Goal: Communication & Community: Answer question/provide support

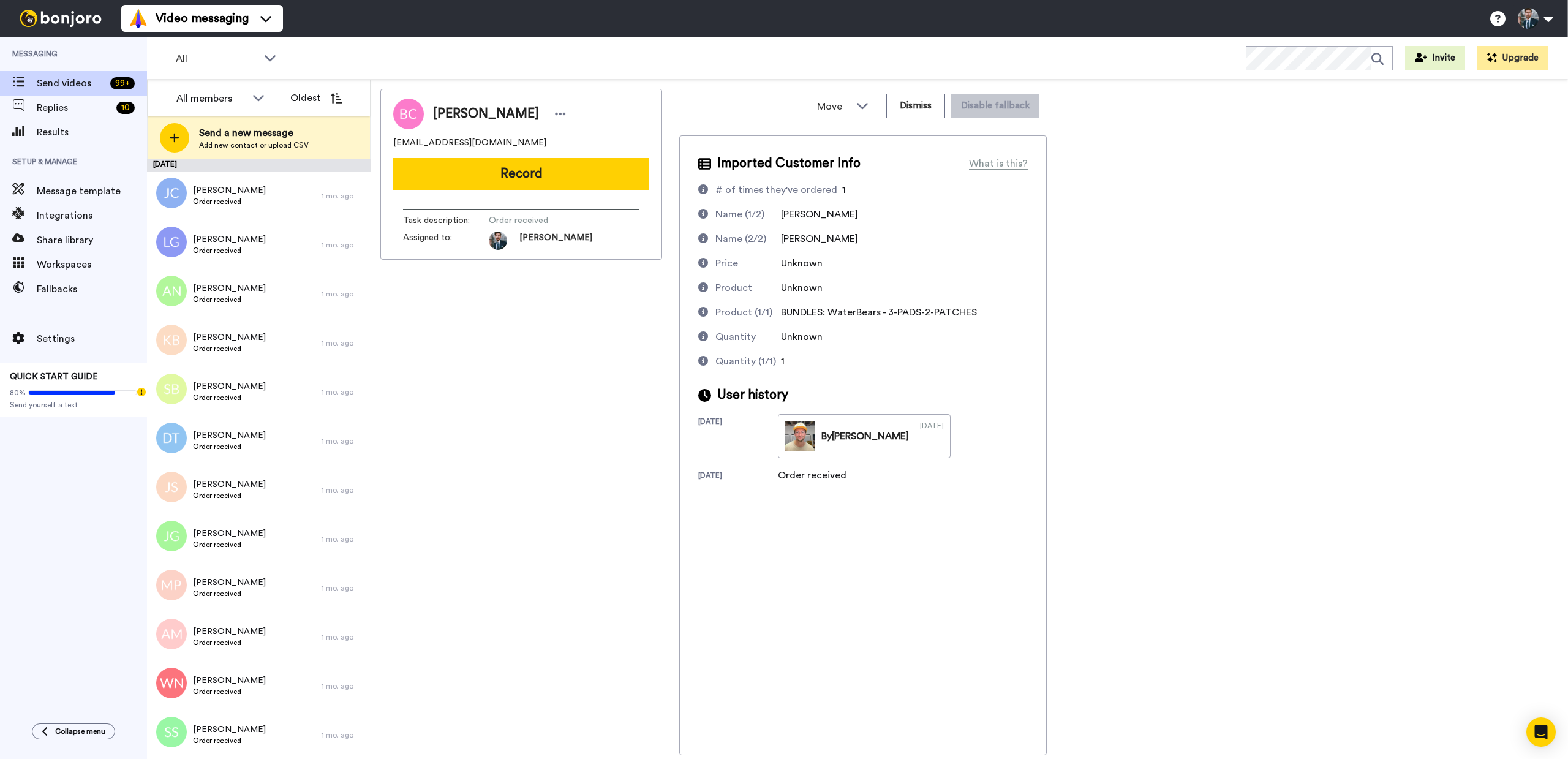
click at [1057, 406] on div "Brendan Cheng brendancheng555@gmail.com Record Task description : Order receive…" at bounding box center [969, 423] width 1179 height 667
click at [228, 354] on div "Karim Bayoumy Order received" at bounding box center [229, 343] width 73 height 23
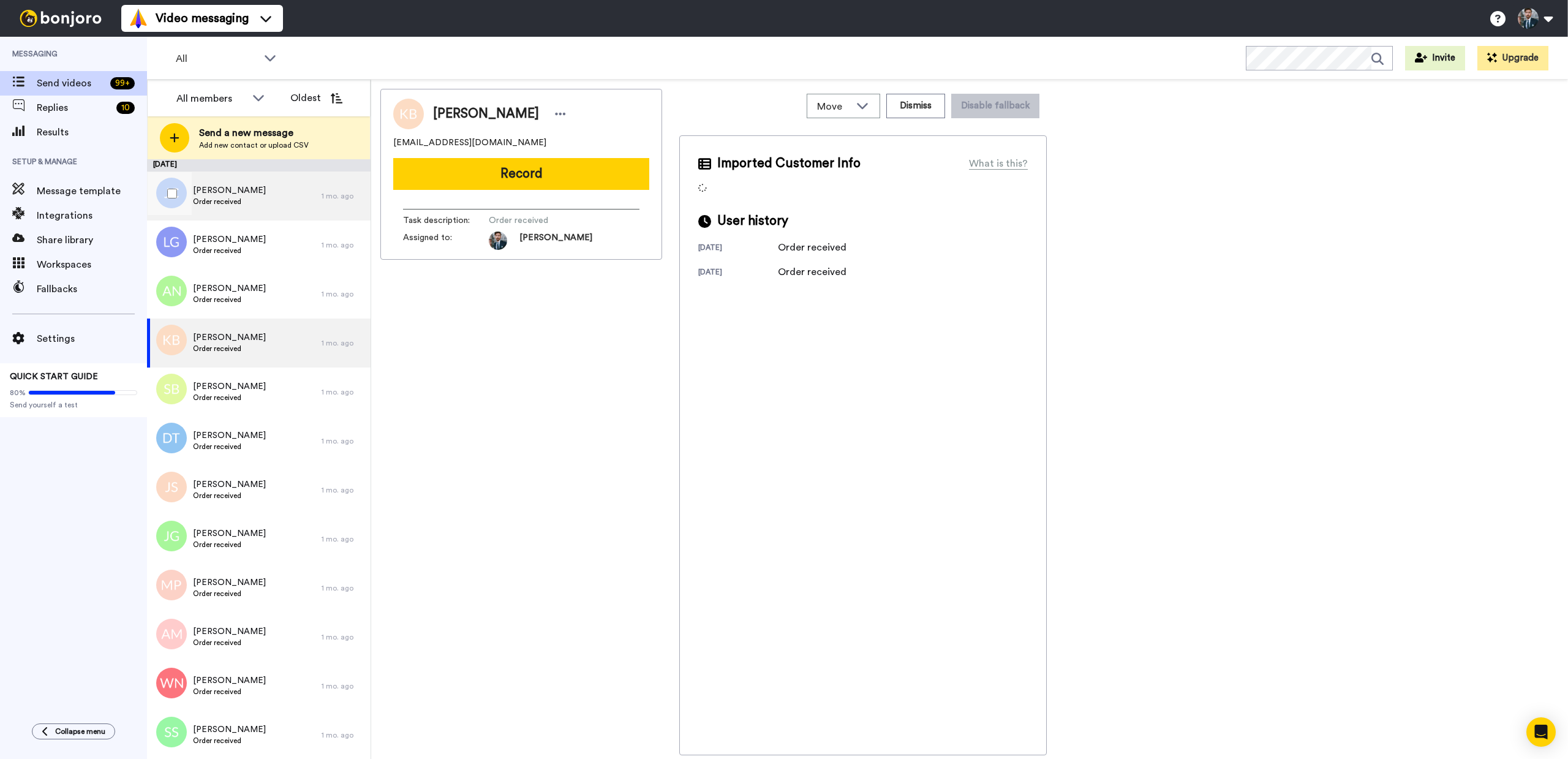
click at [259, 190] on div "James Claffey Order received" at bounding box center [233, 196] width 174 height 49
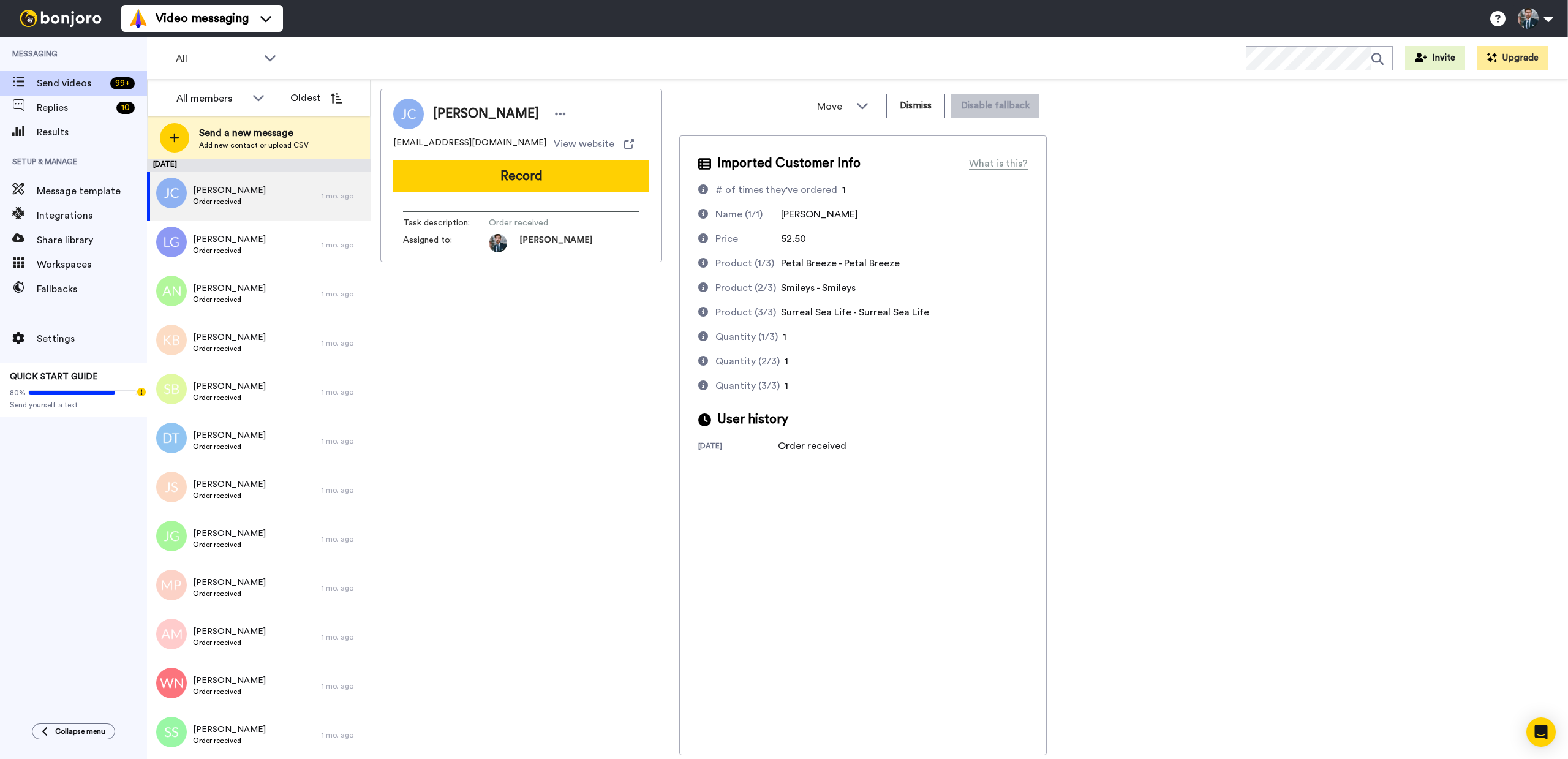
click at [1057, 439] on div "James Claffey jamesclaffey@sbcglobal.net View website Record Task description :…" at bounding box center [969, 423] width 1179 height 667
click at [508, 186] on button "Record" at bounding box center [521, 176] width 256 height 31
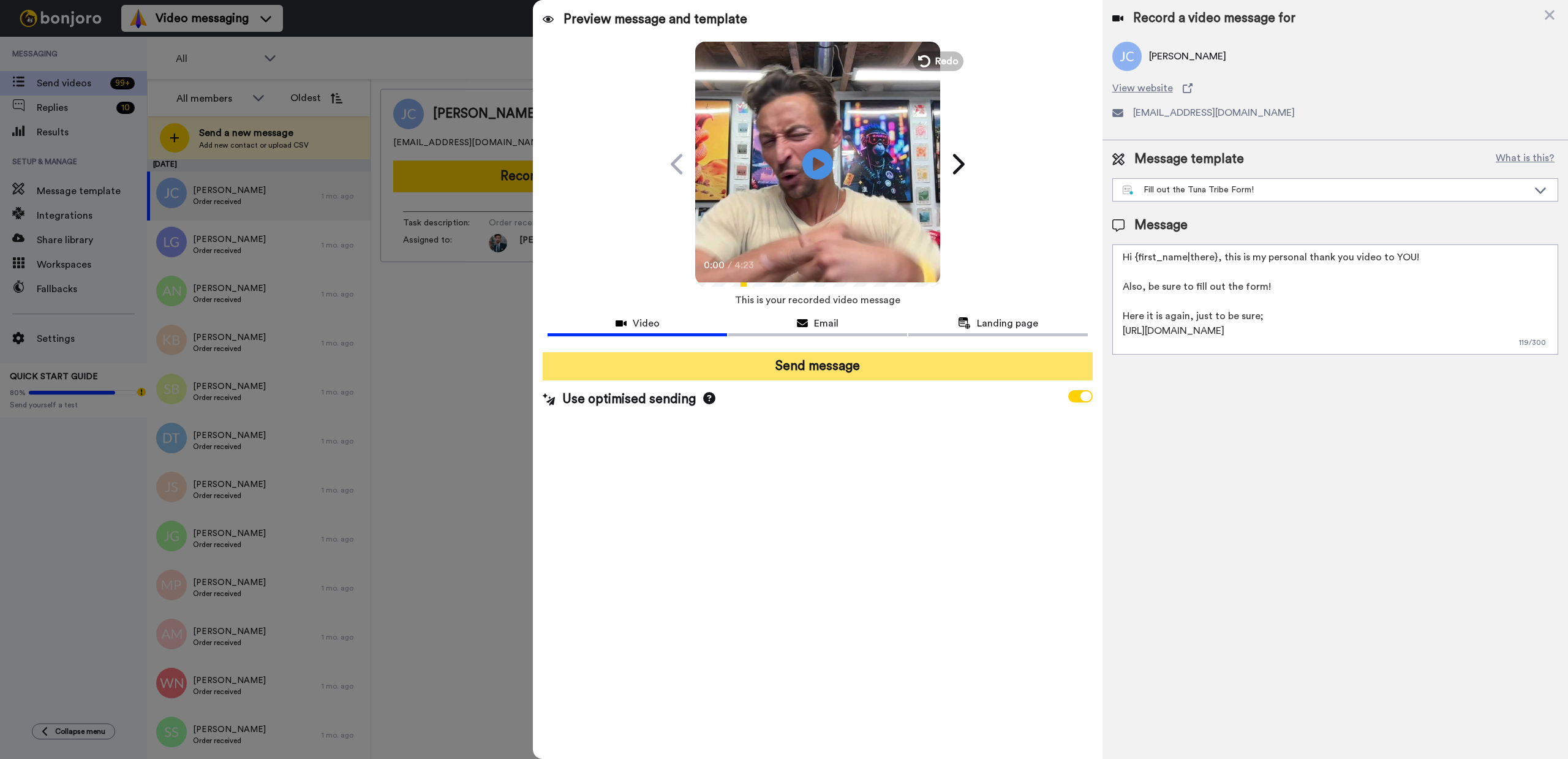
click at [828, 374] on button "Send message" at bounding box center [817, 366] width 549 height 28
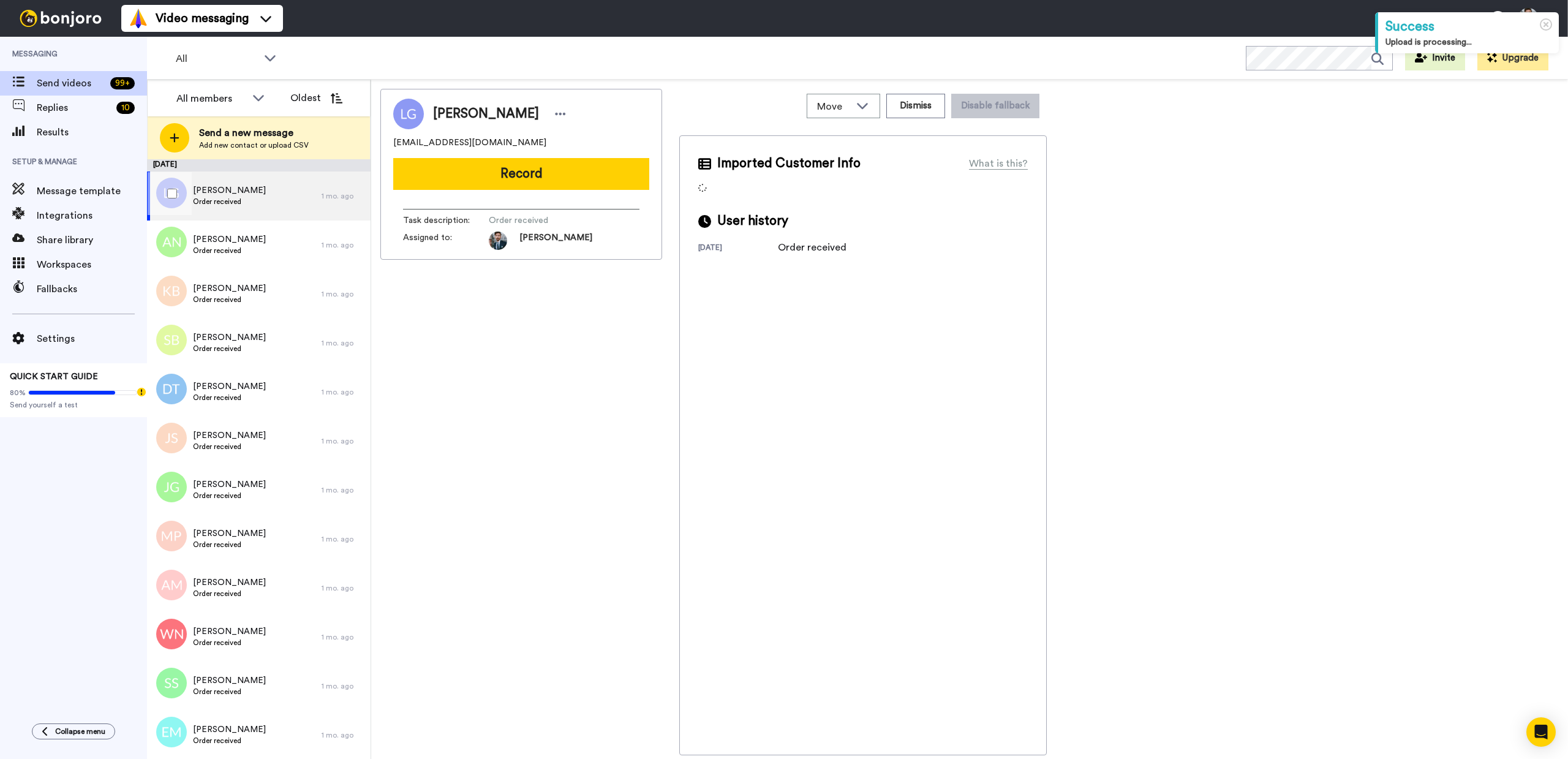
click at [278, 210] on div "[PERSON_NAME] Order received" at bounding box center [233, 196] width 174 height 49
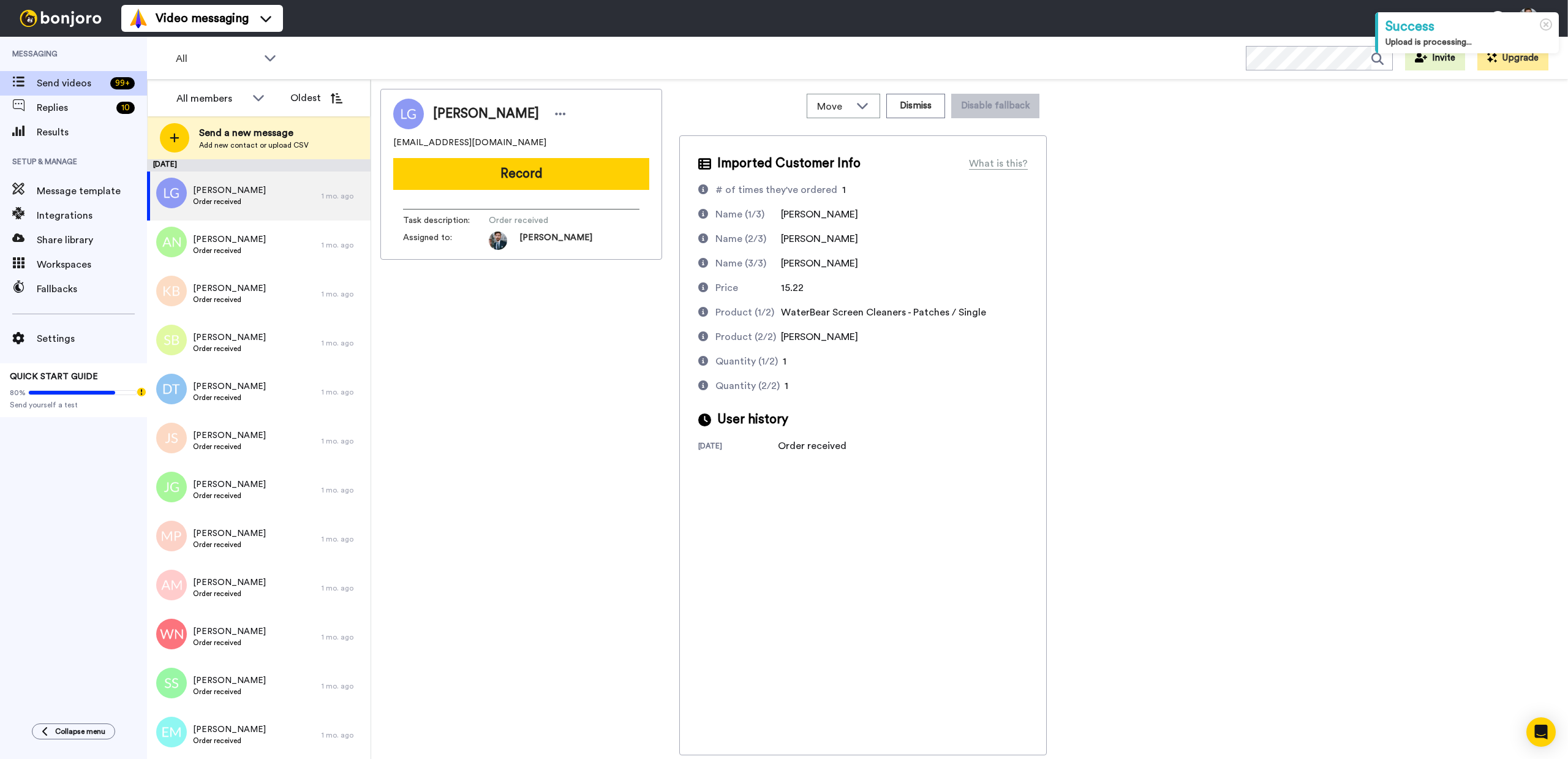
click at [1151, 656] on div "[PERSON_NAME] [EMAIL_ADDRESS][DOMAIN_NAME] Record Task description : Order rece…" at bounding box center [969, 423] width 1179 height 667
click at [632, 496] on div "Leonardo Galli leonardogalli9@gmail.com Record Task description : Order receive…" at bounding box center [521, 423] width 282 height 667
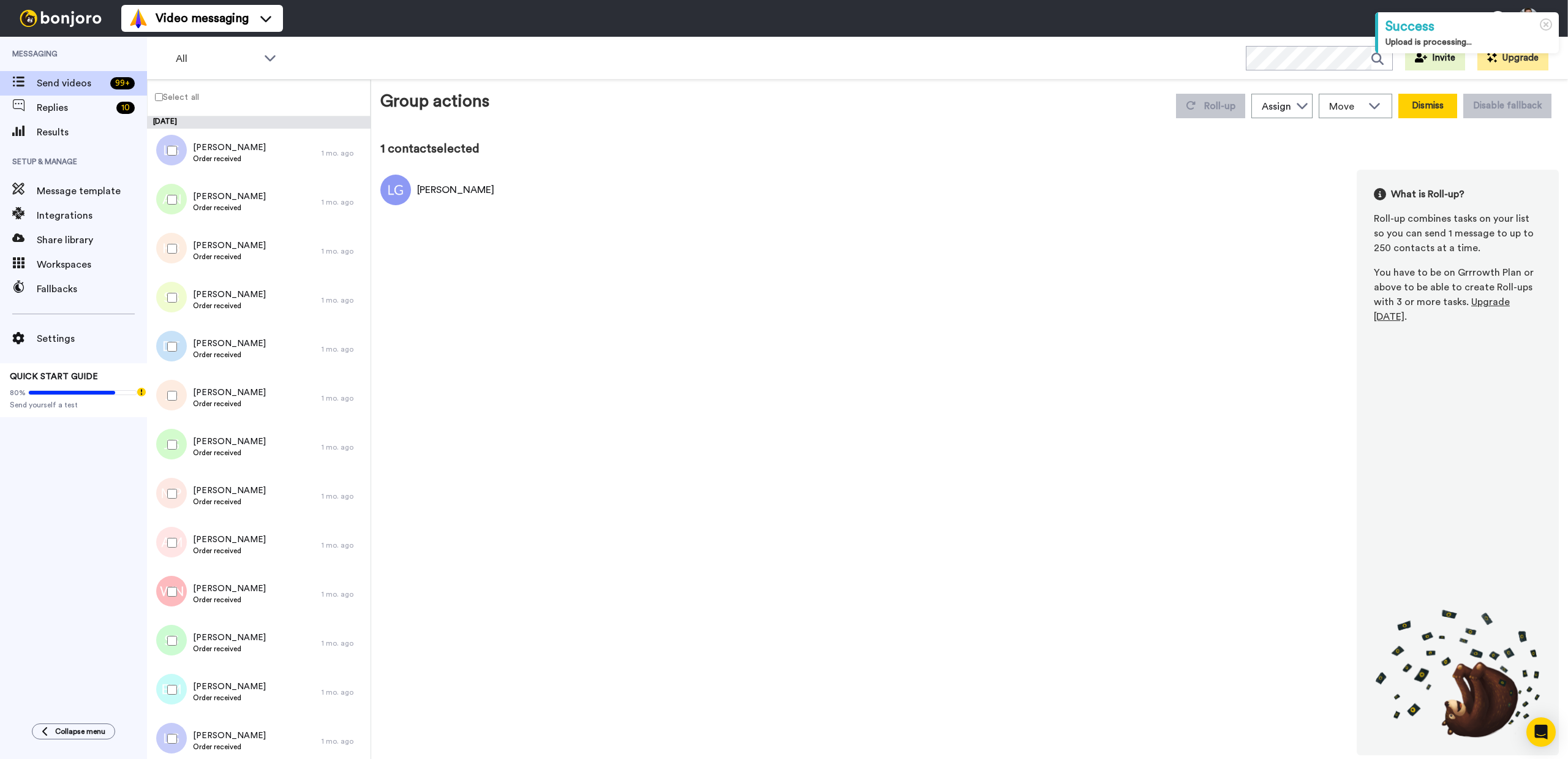
click at [1433, 107] on button "Dismiss" at bounding box center [1427, 106] width 59 height 25
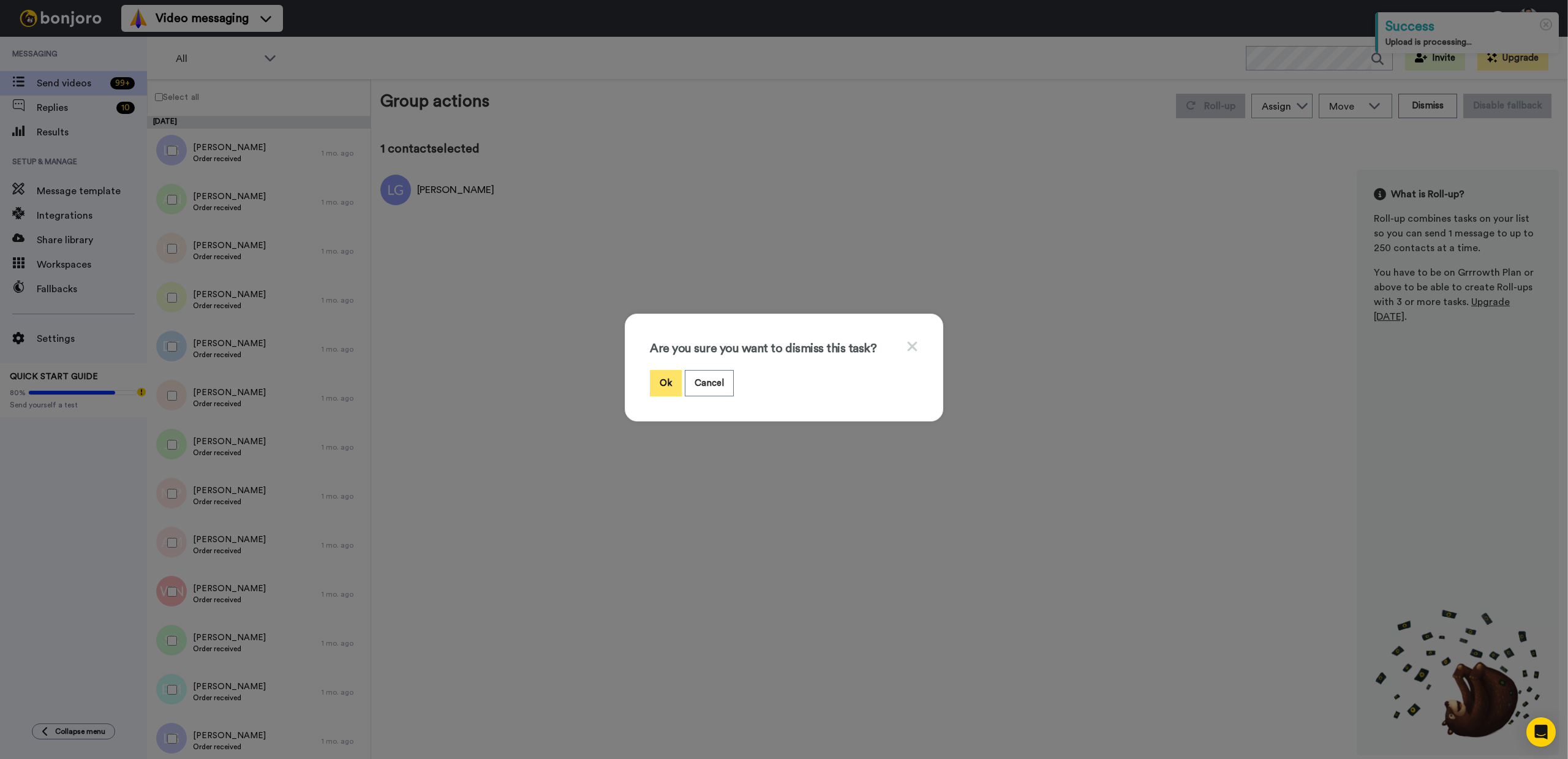
click at [658, 387] on button "Ok" at bounding box center [665, 383] width 31 height 26
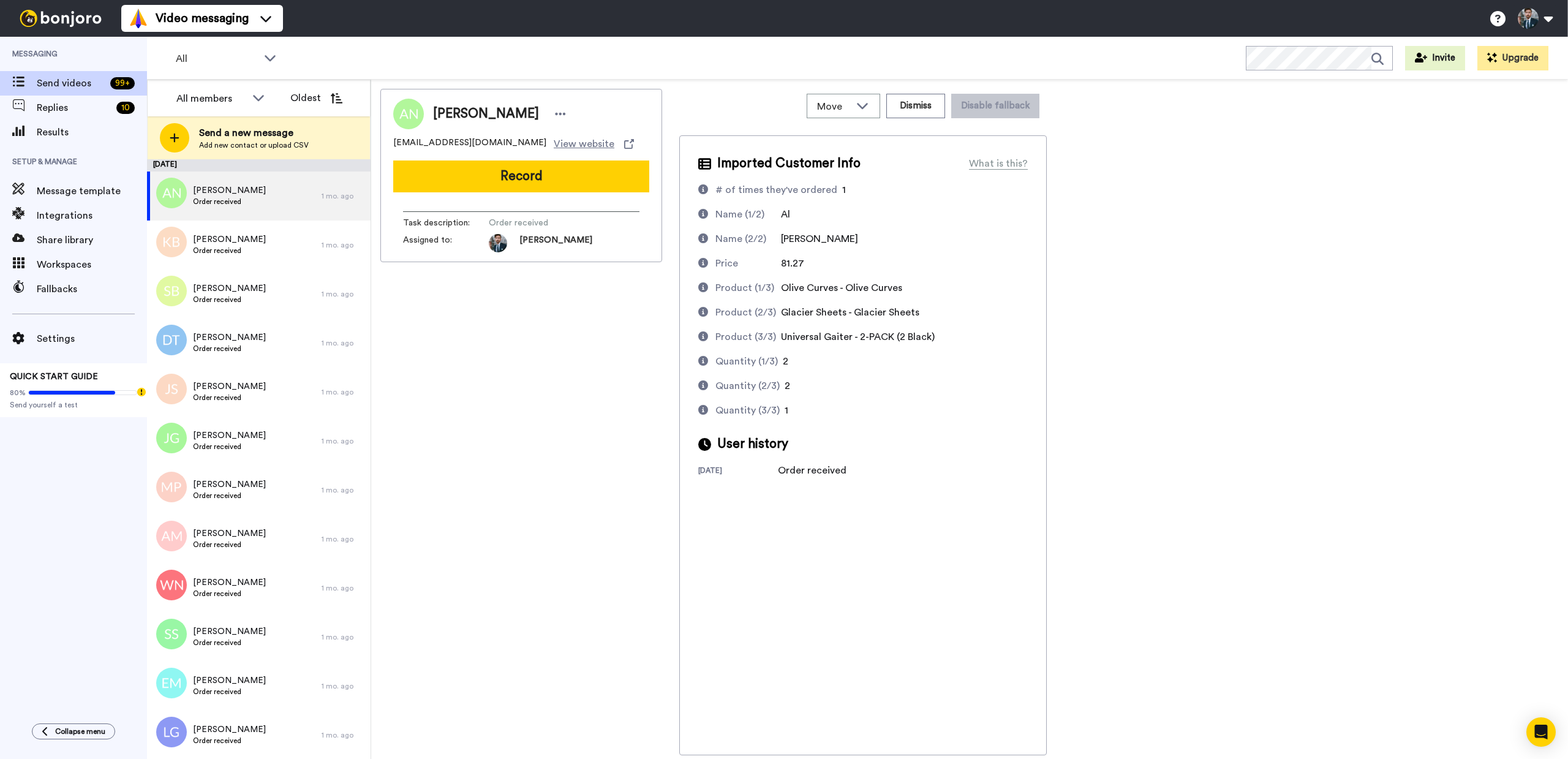
click at [561, 370] on div "Alex Napp al@alnapp.com View website Record Task description : Order received A…" at bounding box center [521, 423] width 282 height 667
click at [1082, 541] on div "Alex Napp al@alnapp.com View website Record Task description : Order received A…" at bounding box center [969, 423] width 1179 height 667
click at [502, 179] on button "Record" at bounding box center [521, 176] width 256 height 31
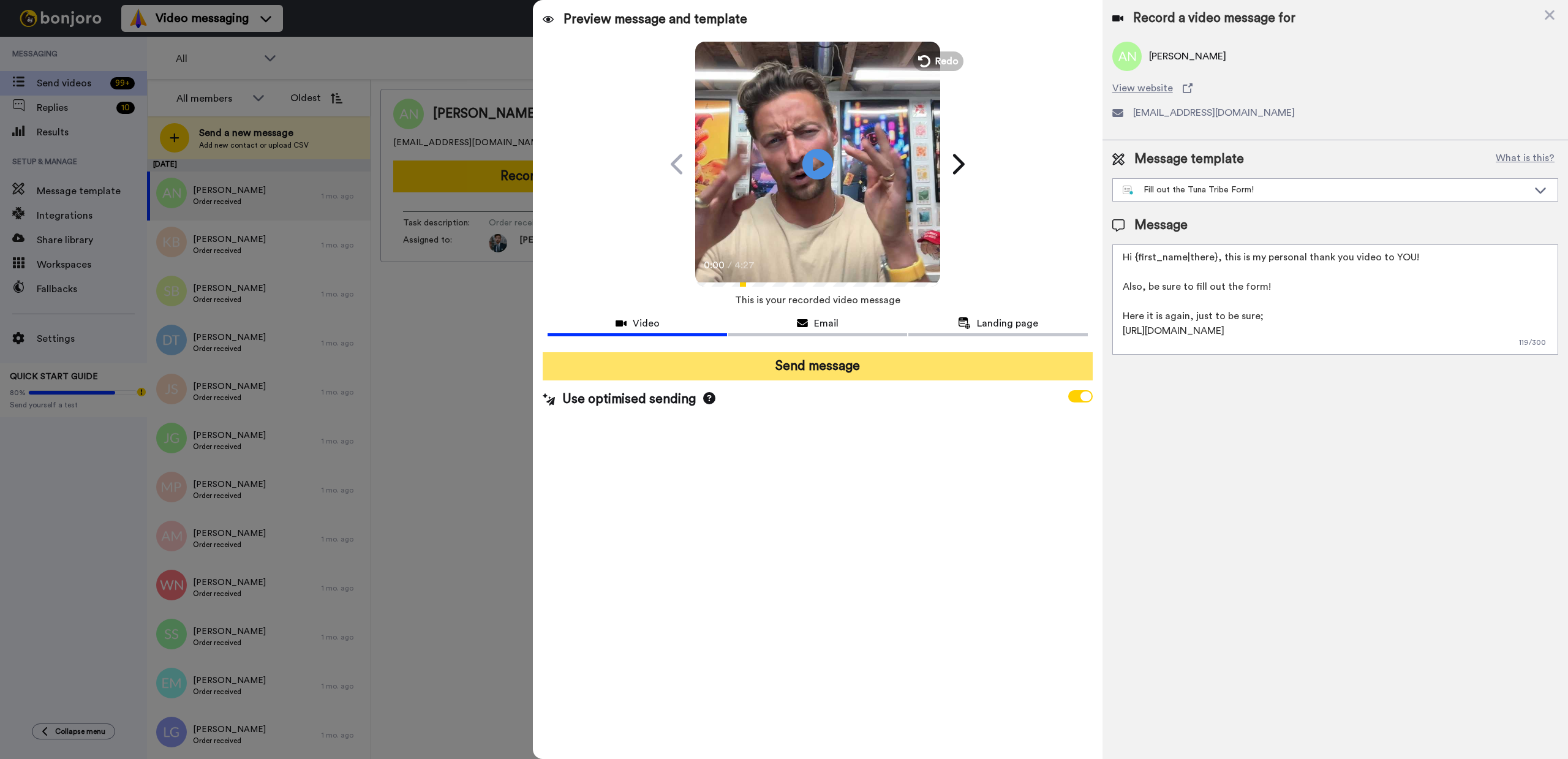
click at [822, 368] on button "Send message" at bounding box center [817, 366] width 549 height 28
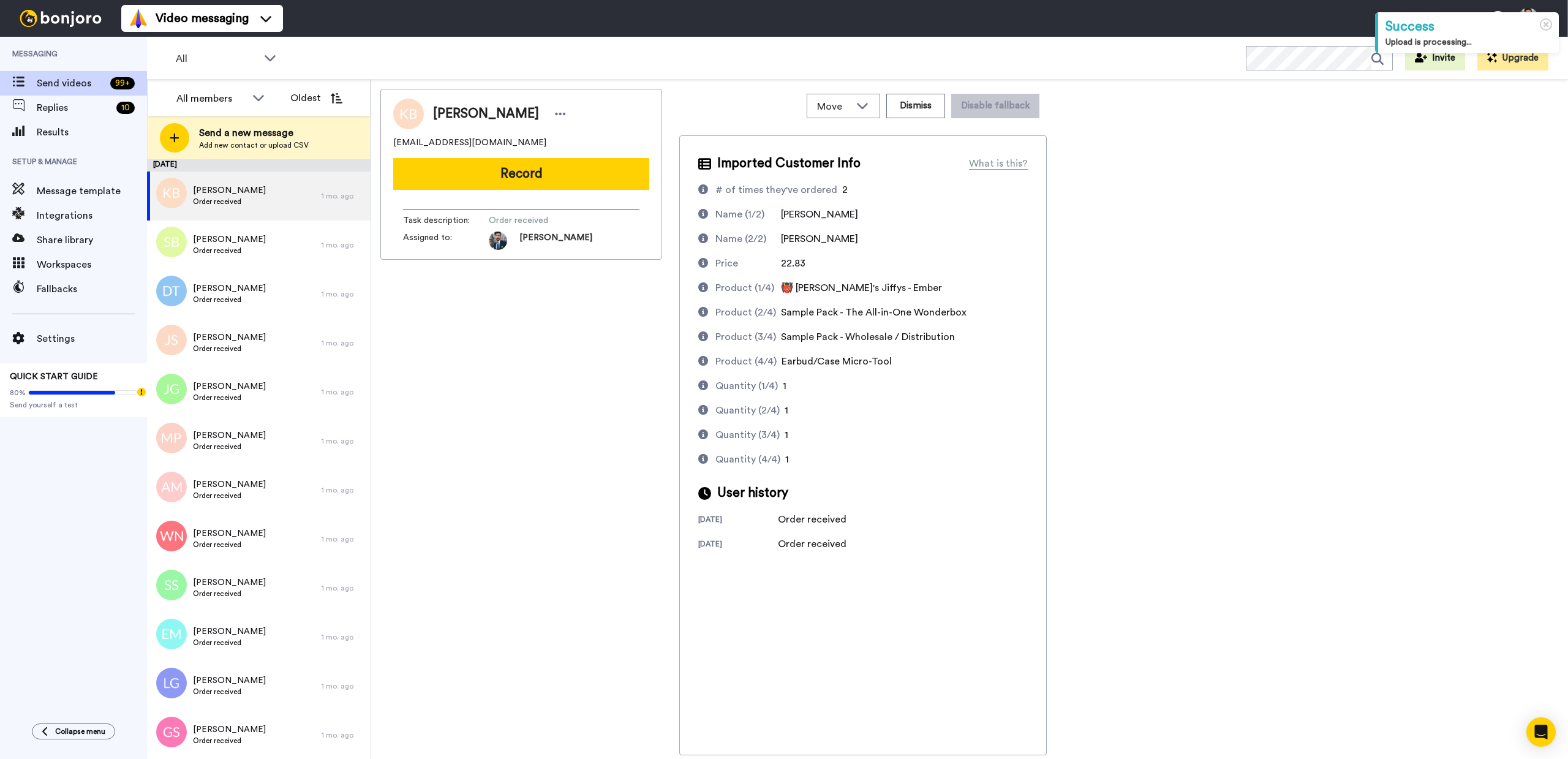
click at [577, 463] on div "Karim Bayoumy rim_ka007@hotmail.com Record Task description : Order received As…" at bounding box center [521, 423] width 282 height 667
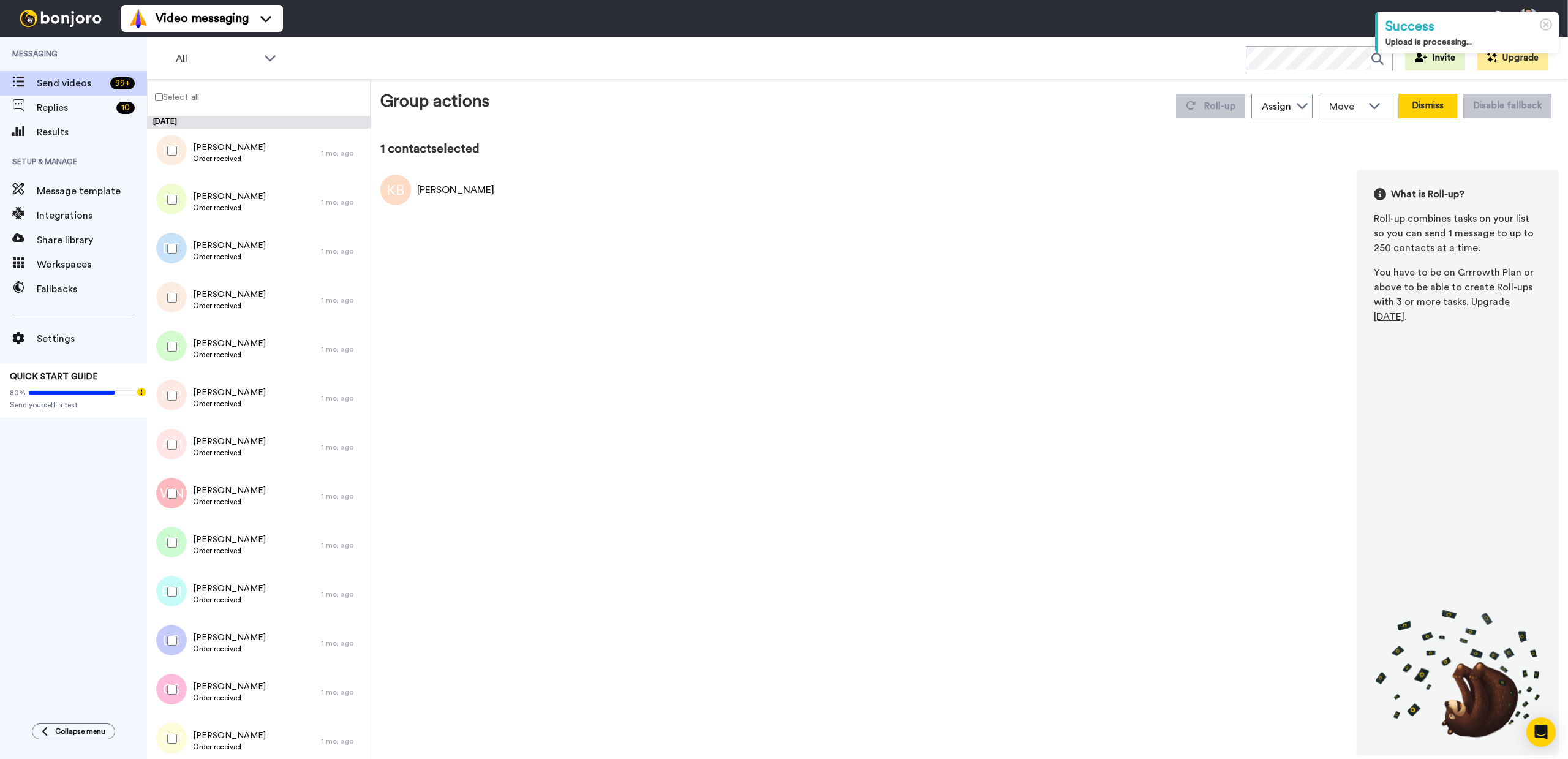
click at [1422, 104] on button "Dismiss" at bounding box center [1427, 106] width 59 height 25
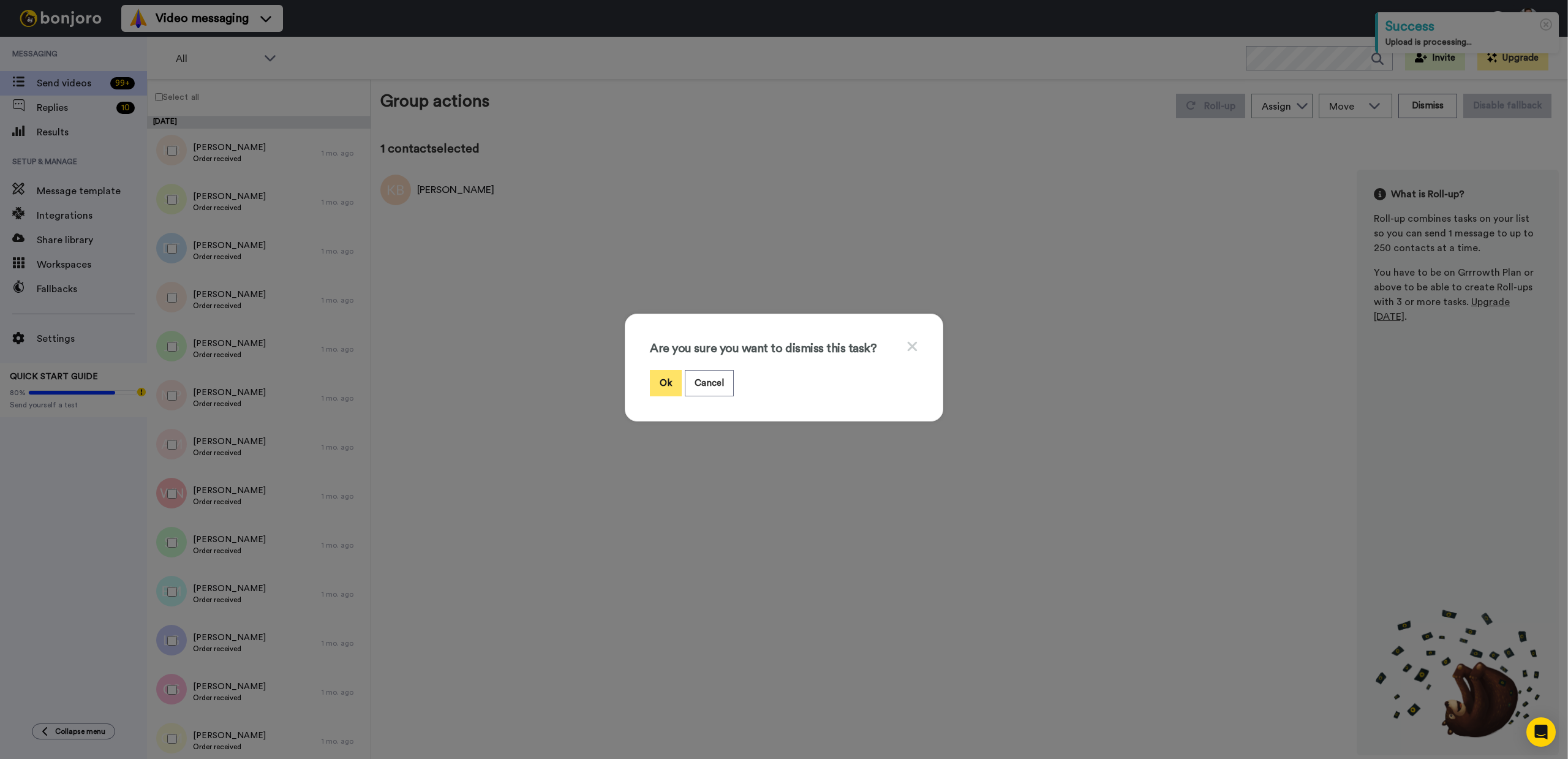
click at [658, 376] on button "Ok" at bounding box center [665, 383] width 31 height 26
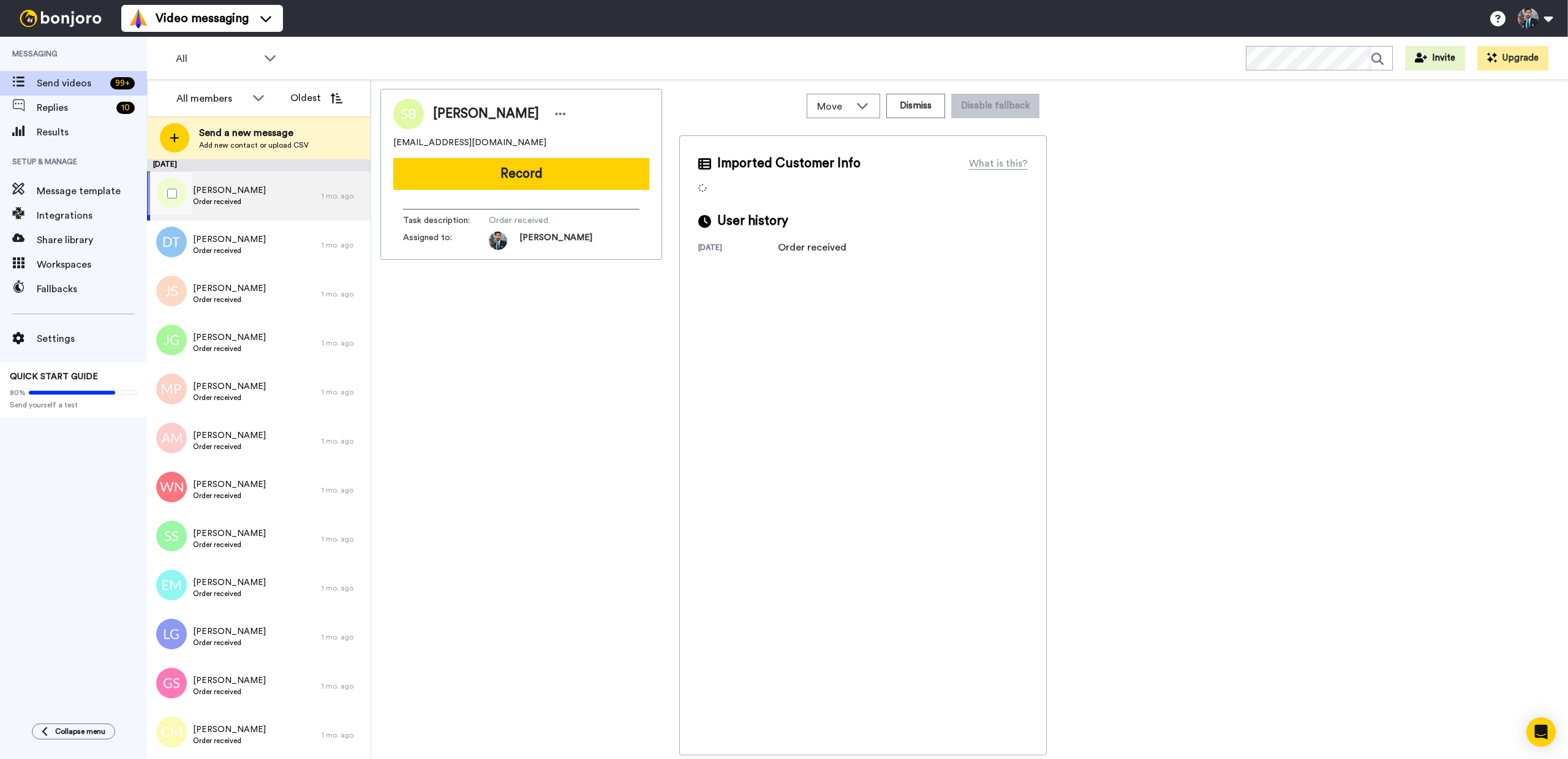
click at [280, 194] on div "Stephen Braybrook Order received" at bounding box center [233, 196] width 174 height 49
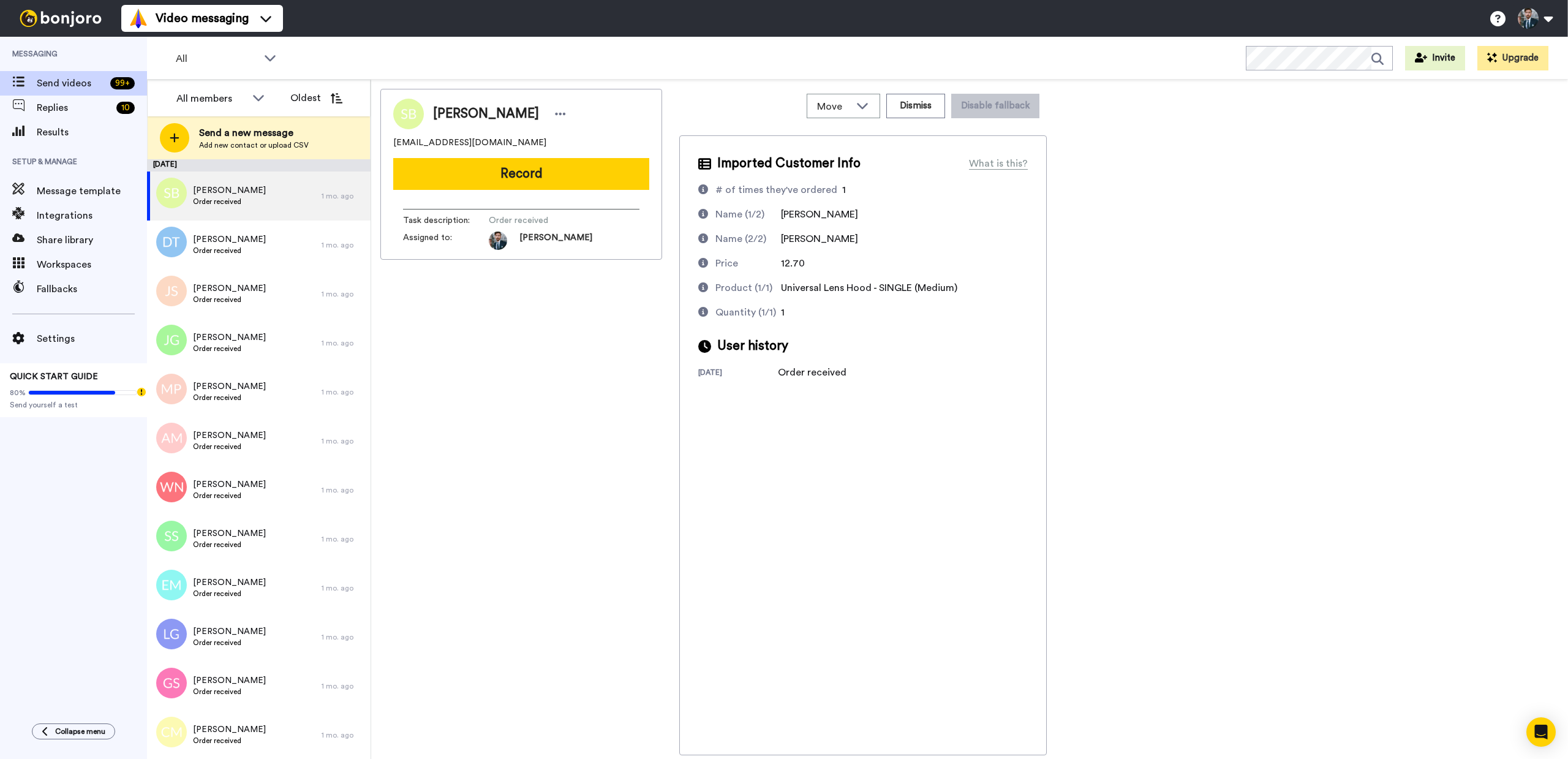
click at [598, 380] on div "Stephen Braybrook steve_braybrook@yahoo.com Record Task description : Order rec…" at bounding box center [521, 423] width 282 height 667
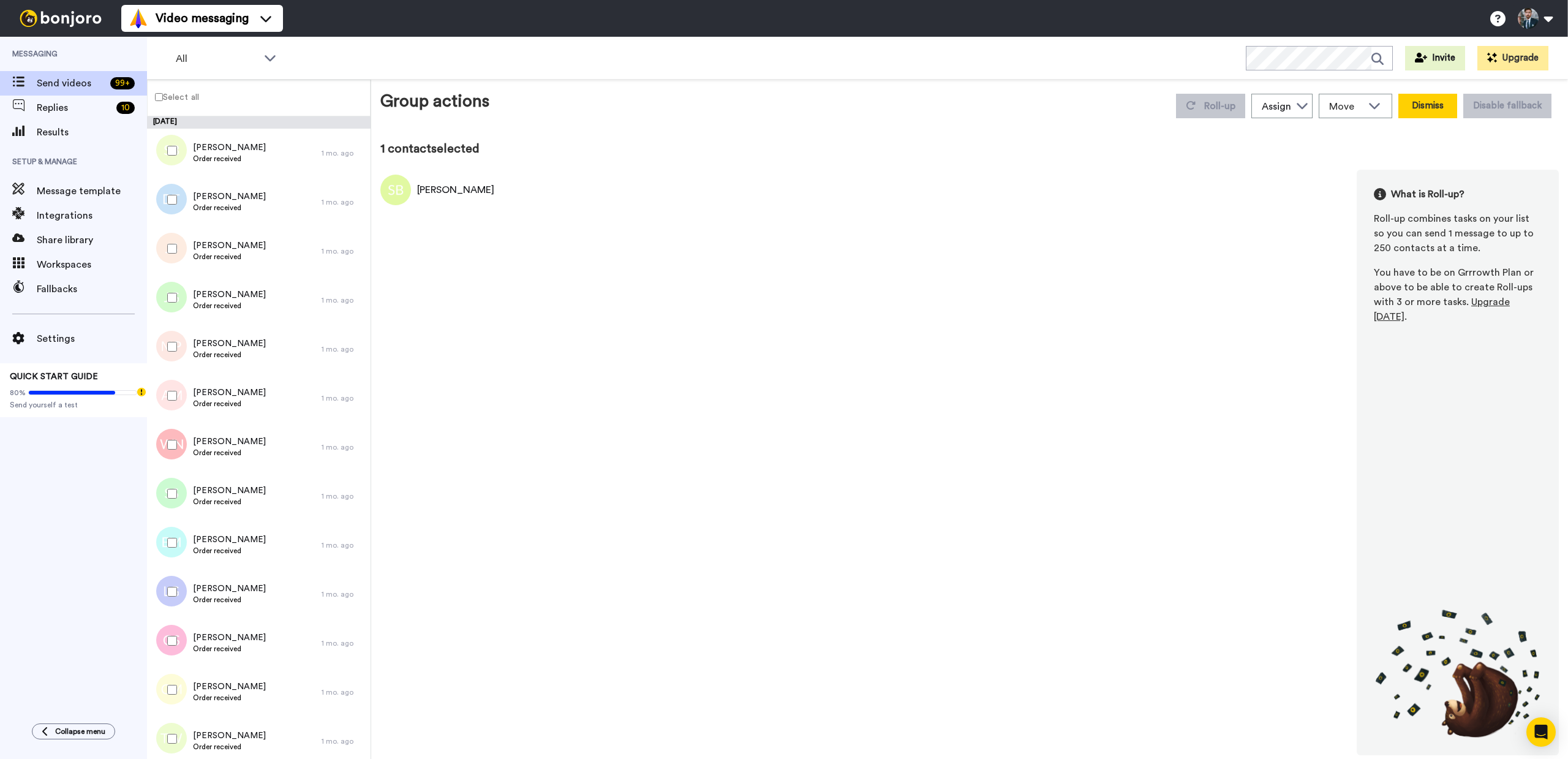
click at [1412, 109] on button "Dismiss" at bounding box center [1427, 106] width 59 height 25
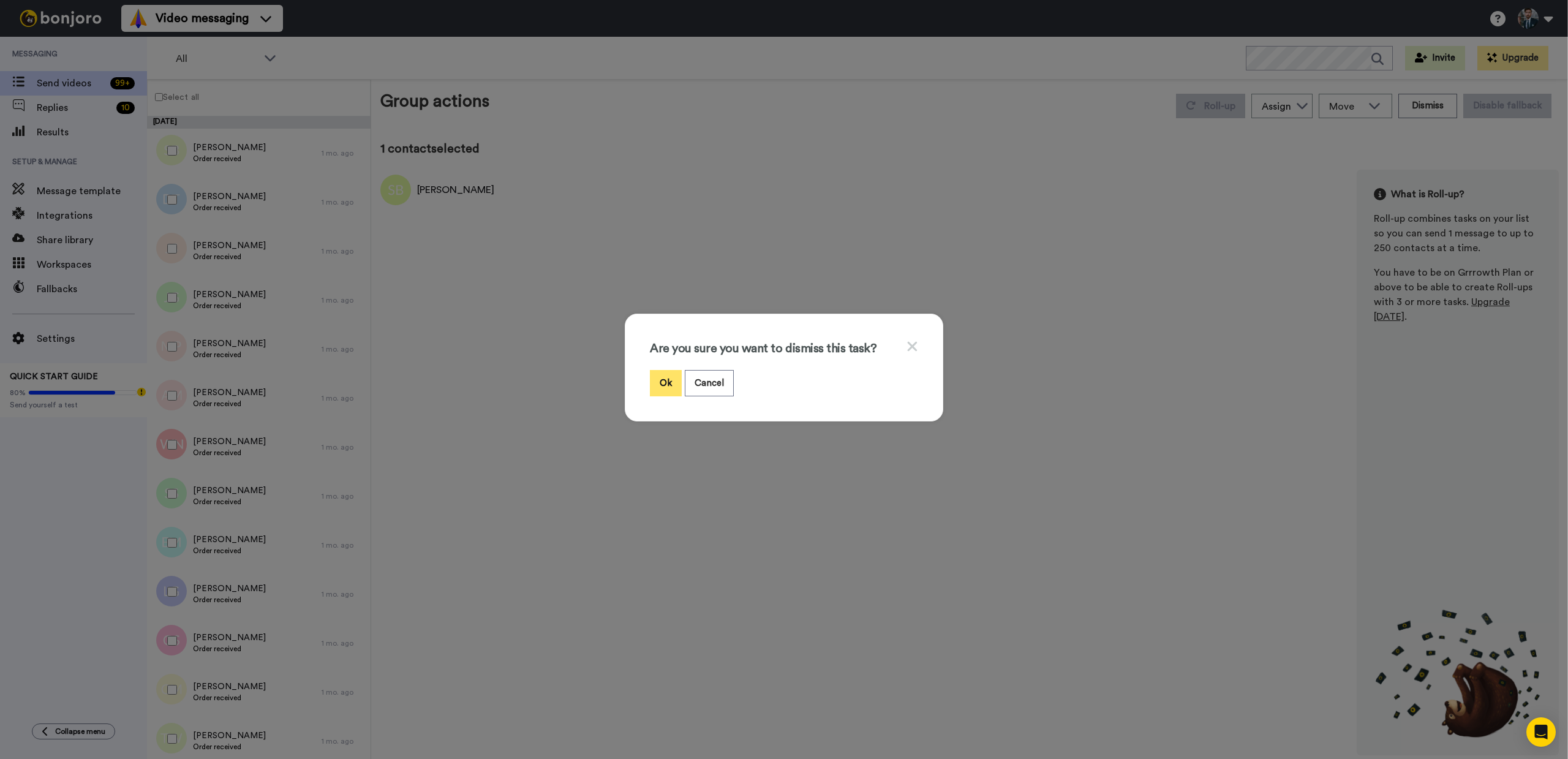
click at [676, 390] on button "Ok" at bounding box center [665, 383] width 31 height 26
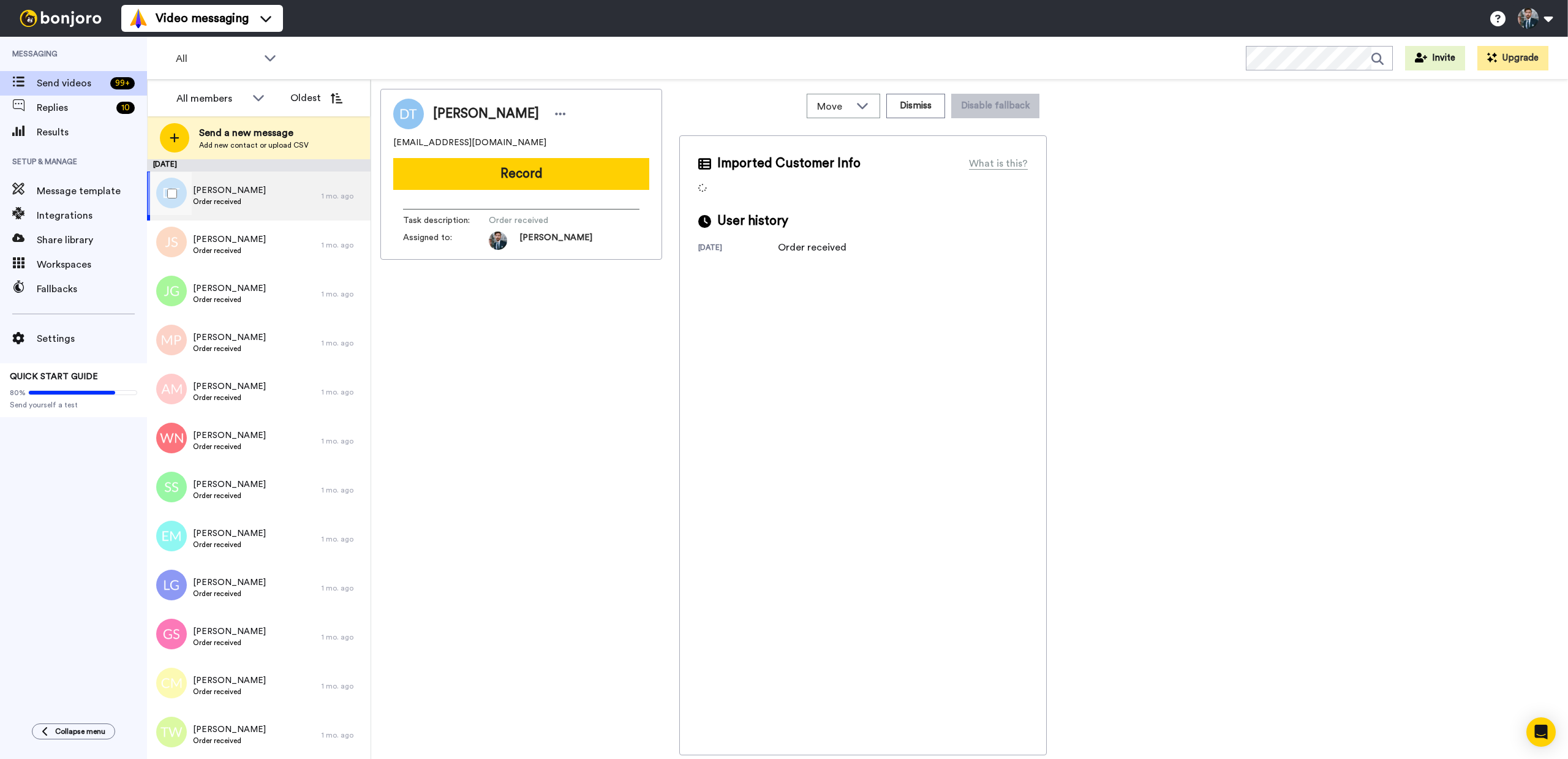
click at [247, 191] on span "Diego Toscano" at bounding box center [229, 191] width 73 height 12
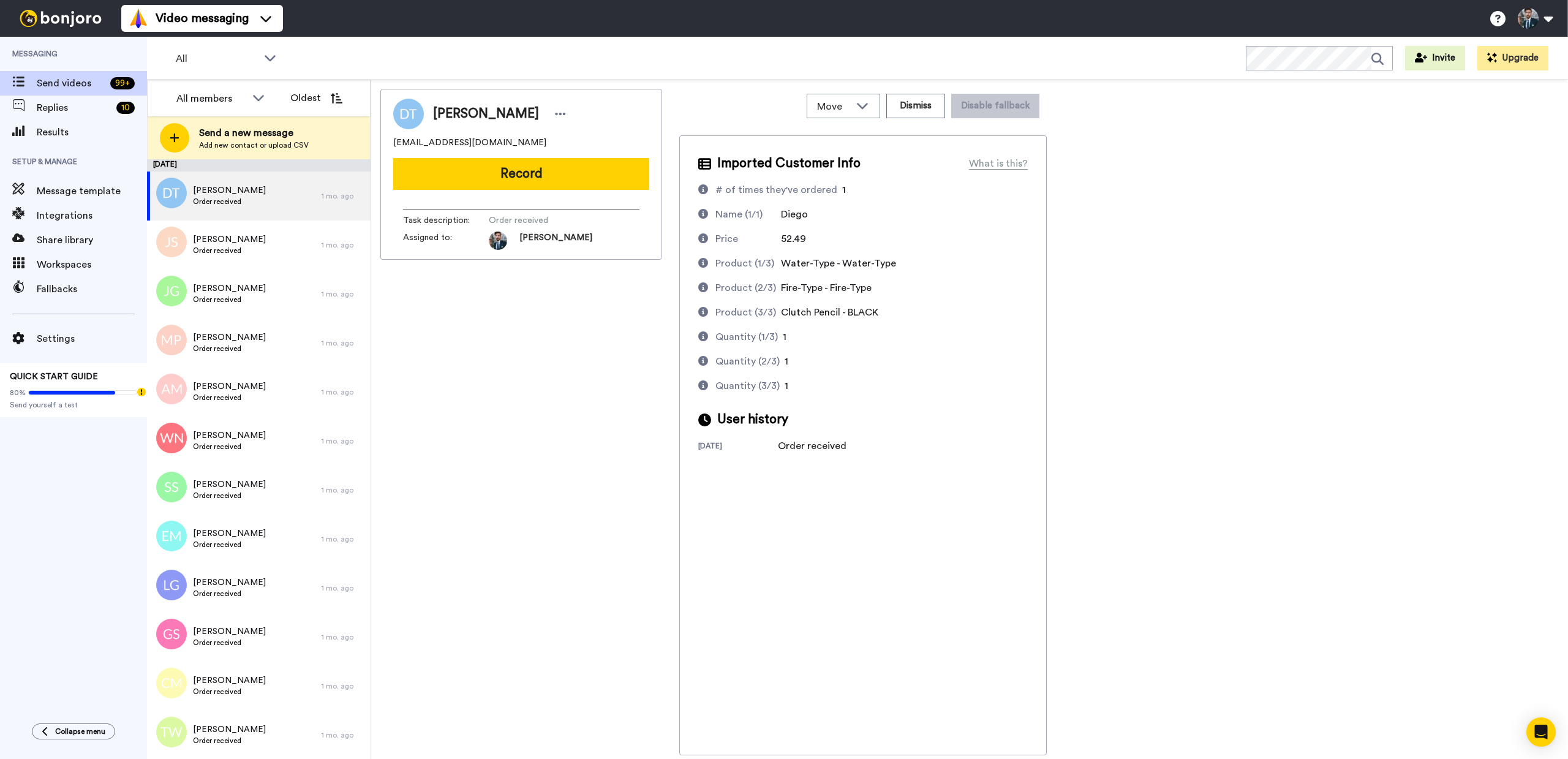
click at [554, 383] on div "Diego Toscano toscano.diego@gmail.com Record Task description : Order received …" at bounding box center [521, 423] width 282 height 667
drag, startPoint x: 562, startPoint y: 452, endPoint x: 577, endPoint y: 463, distance: 18.6
click at [567, 456] on div "Diego Toscano toscano.diego@gmail.com Record Task description : Order received …" at bounding box center [521, 423] width 282 height 667
drag, startPoint x: 670, startPoint y: 350, endPoint x: 661, endPoint y: 335, distance: 17.5
click at [670, 350] on div "Diego Toscano toscano.diego@gmail.com Record Task description : Order received …" at bounding box center [969, 423] width 1179 height 667
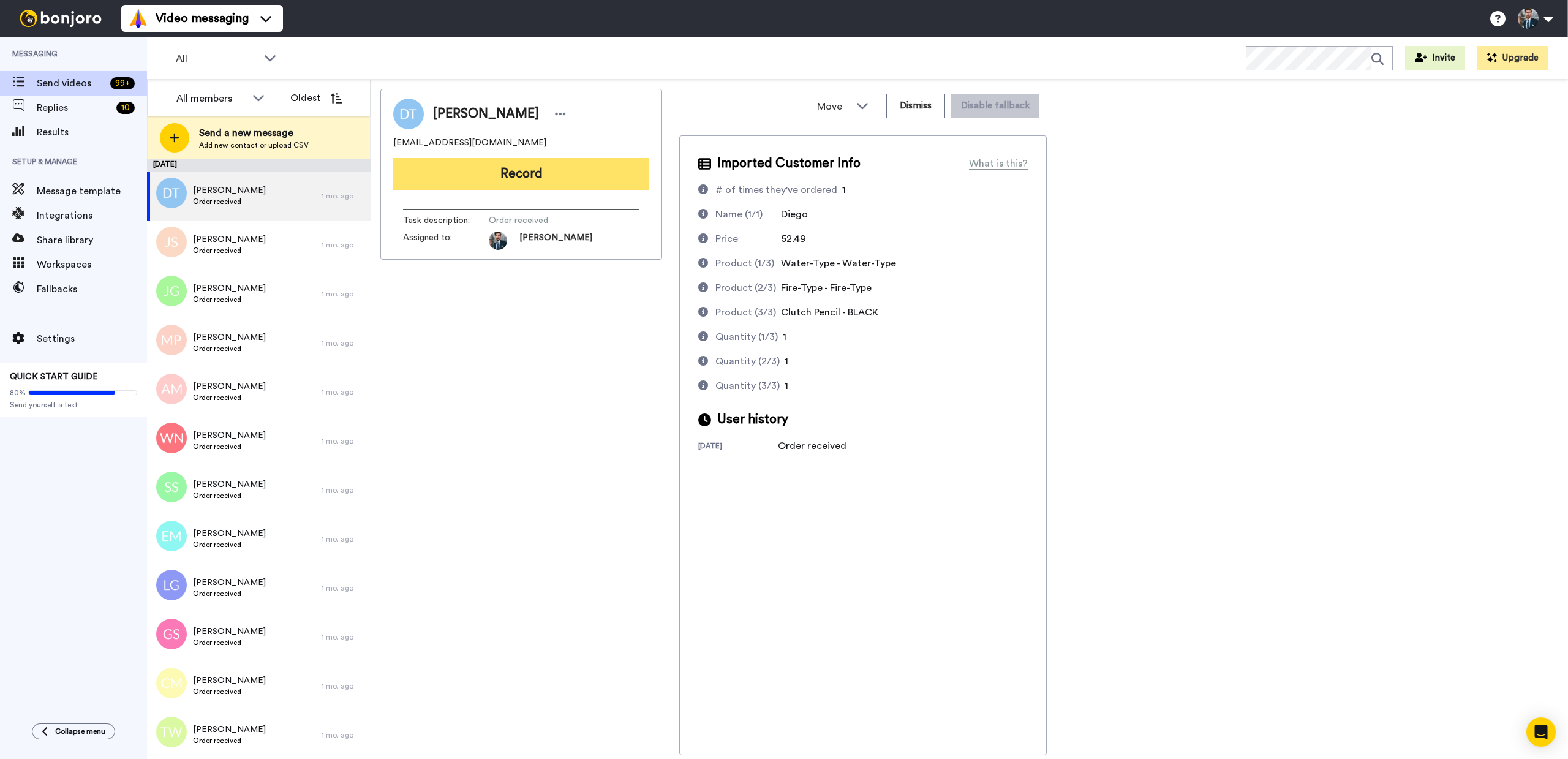
click at [580, 183] on button "Record" at bounding box center [521, 174] width 256 height 31
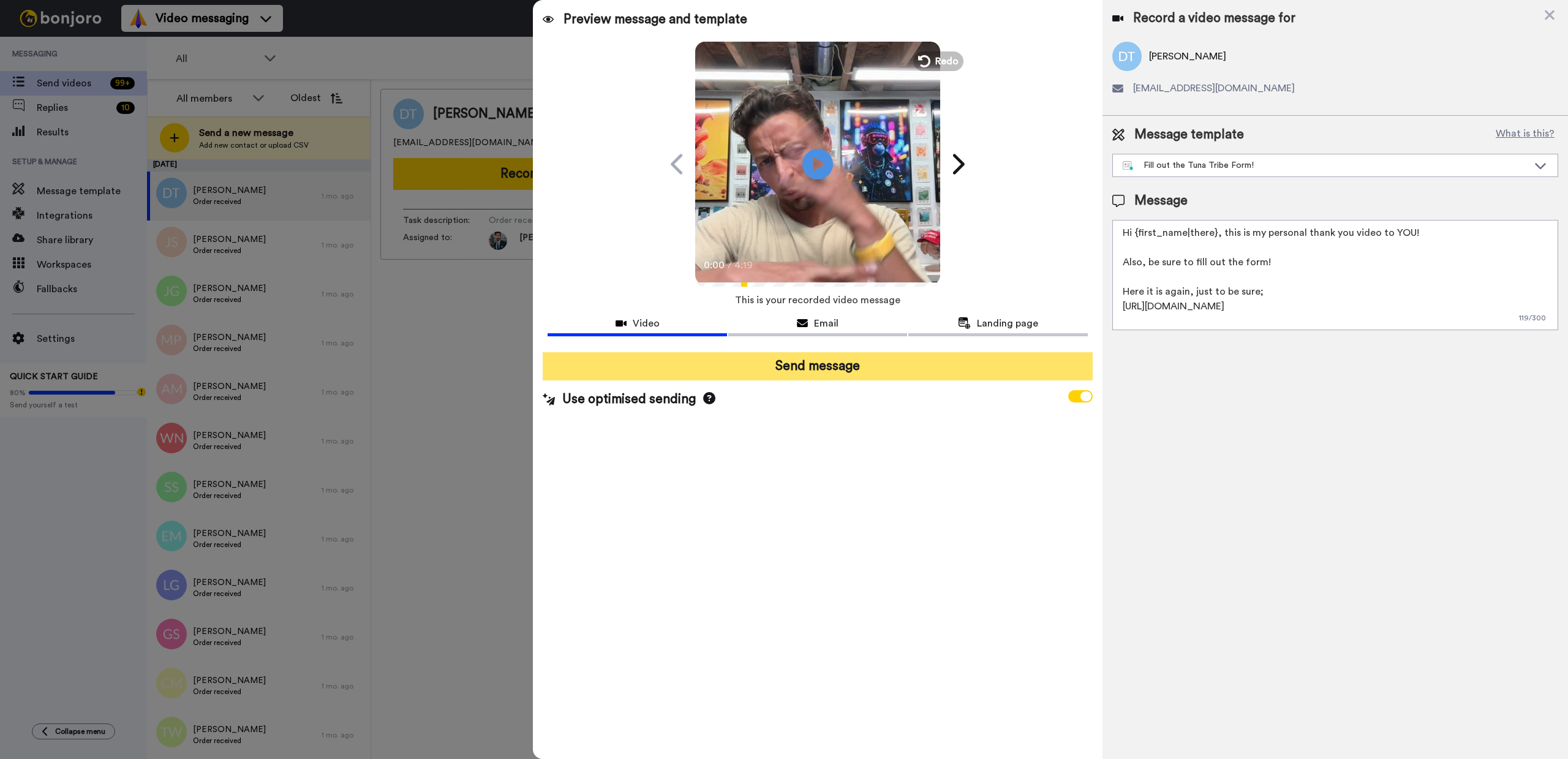
click at [833, 368] on button "Send message" at bounding box center [817, 366] width 549 height 28
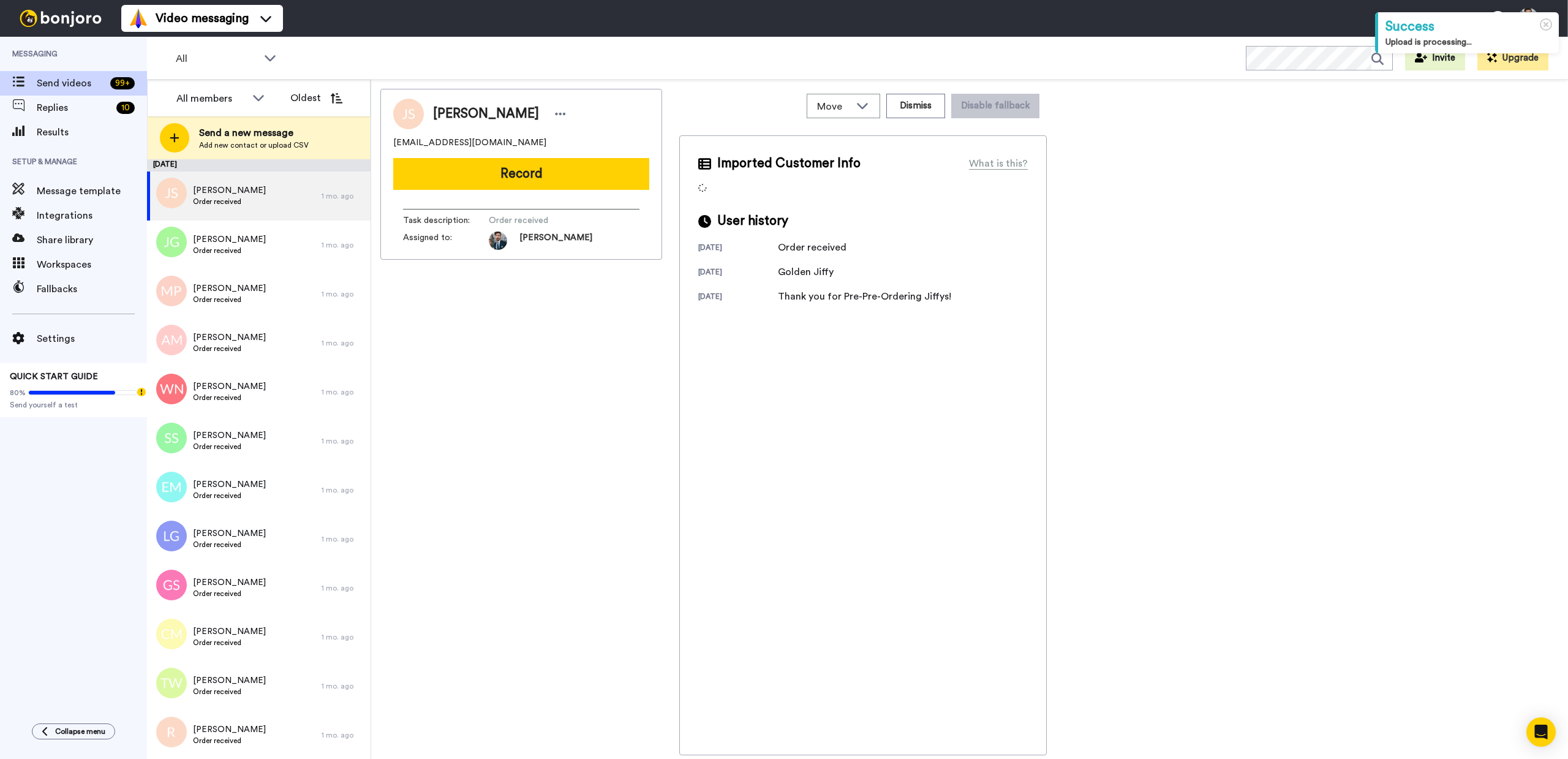
click at [495, 377] on div "Joshua Smith mountainbiker24@gmail.com Record Task description : Order received…" at bounding box center [521, 423] width 282 height 667
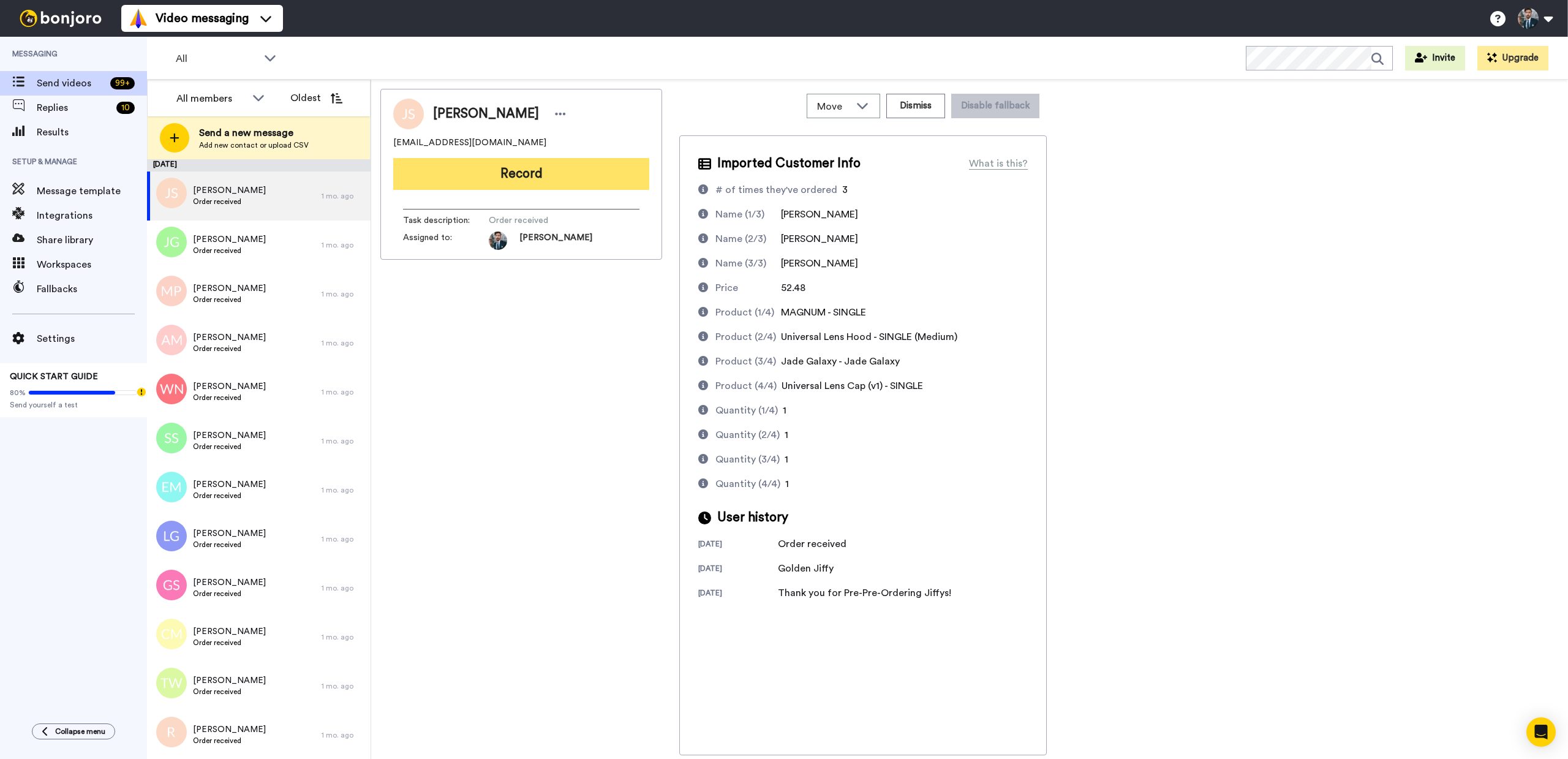
click at [520, 184] on button "Record" at bounding box center [521, 174] width 256 height 31
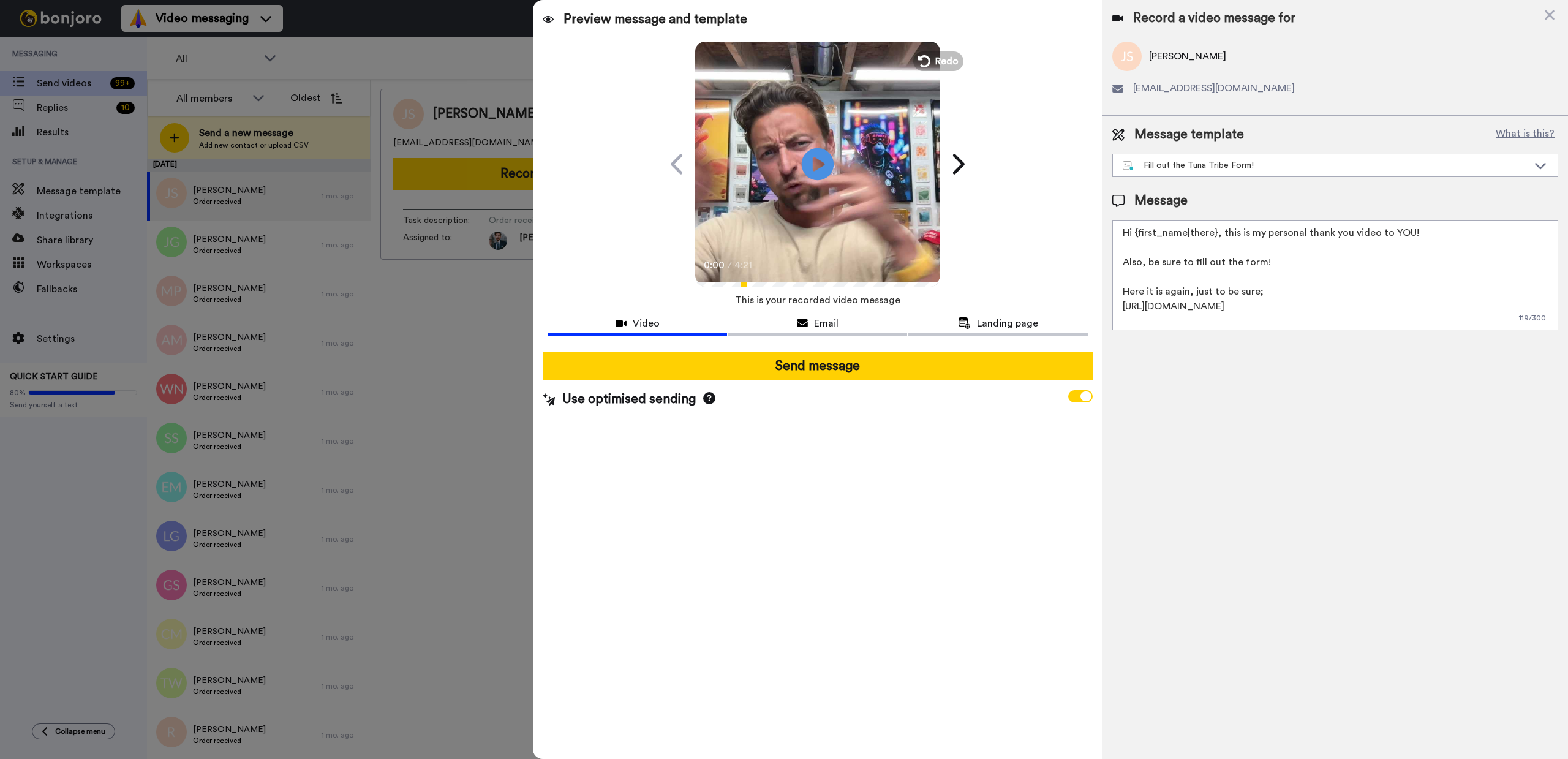
click at [819, 157] on icon at bounding box center [818, 164] width 32 height 32
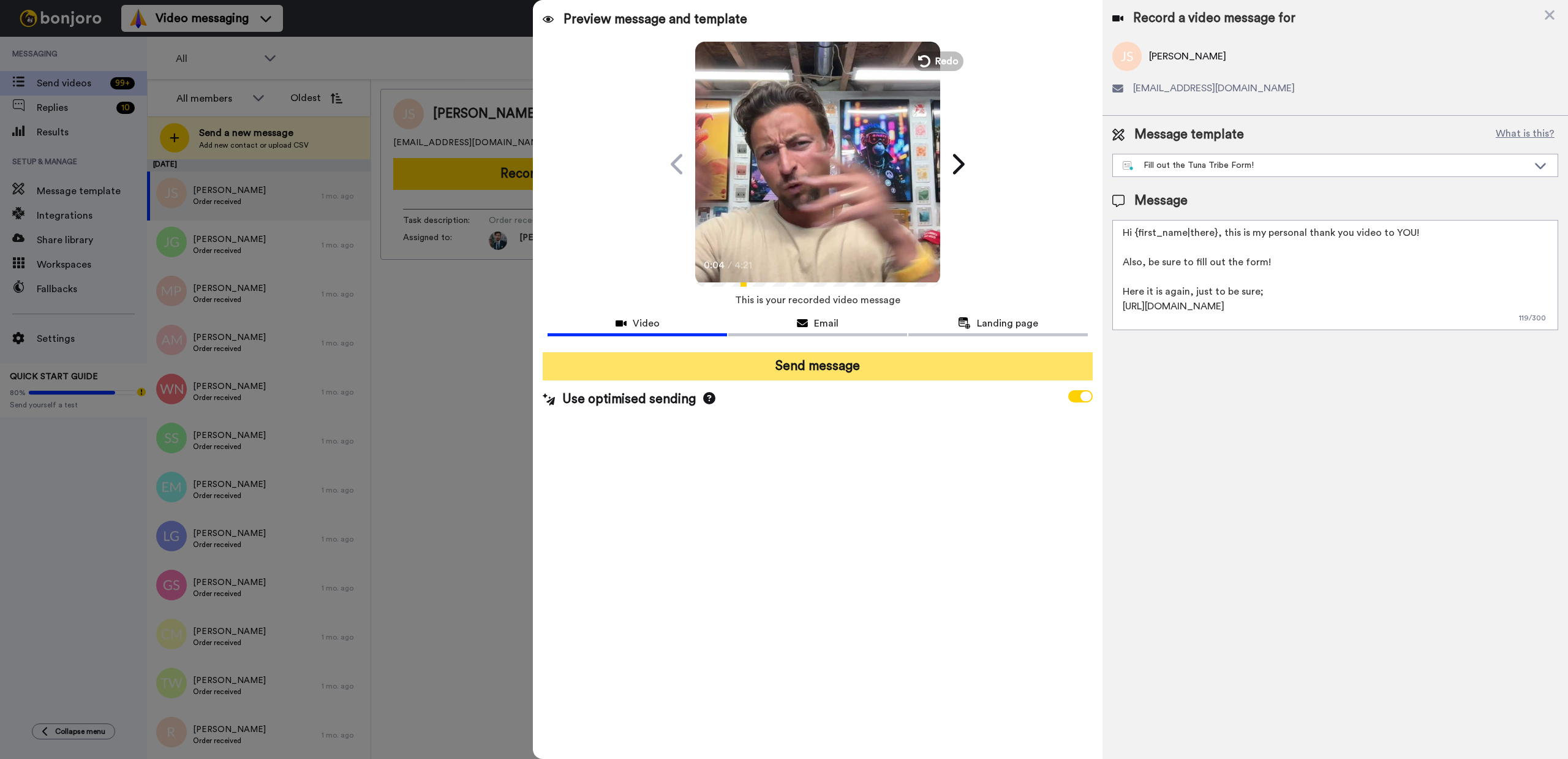
click at [822, 363] on button "Send message" at bounding box center [817, 366] width 549 height 28
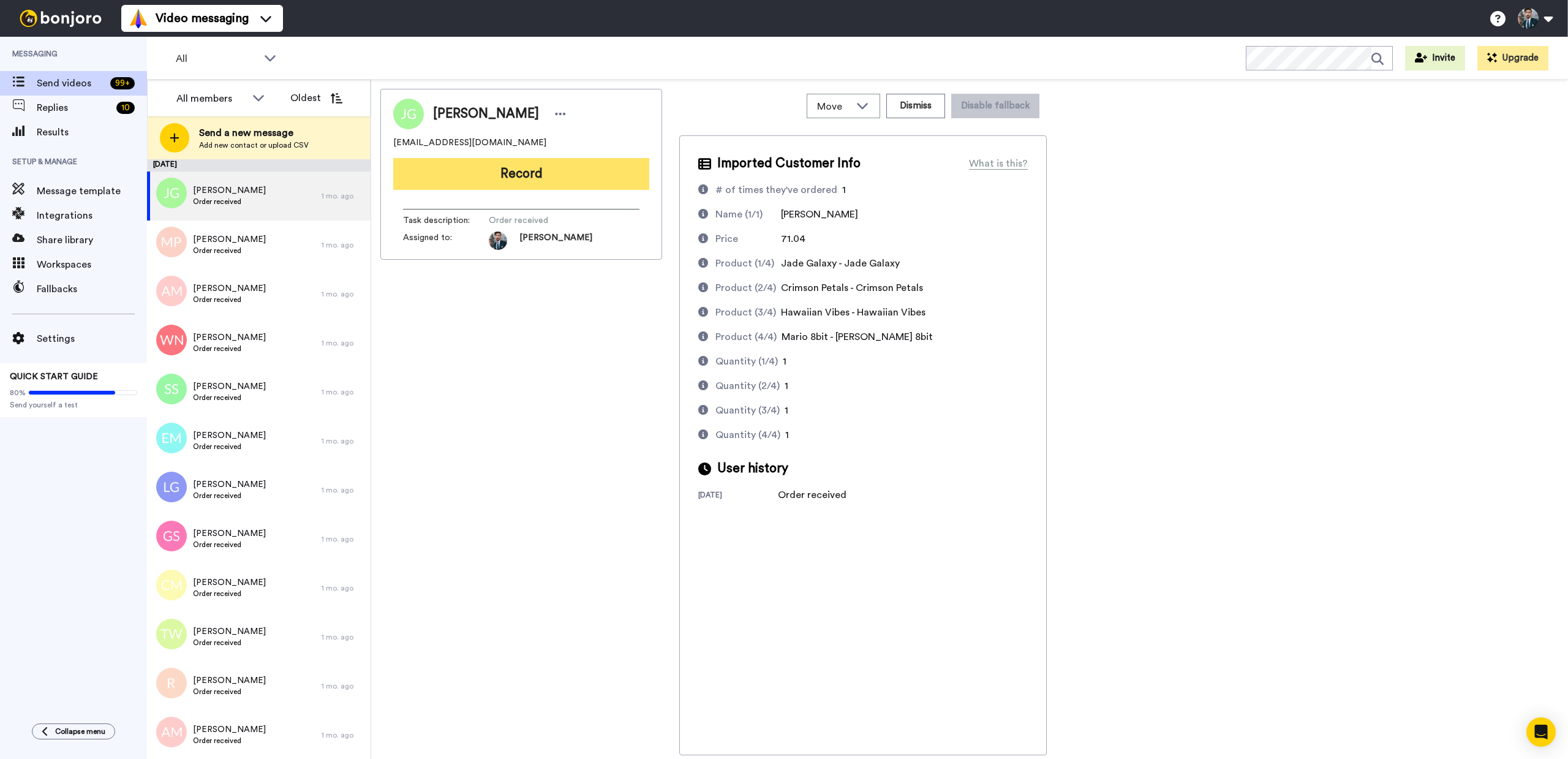
click at [514, 180] on button "Record" at bounding box center [521, 174] width 256 height 31
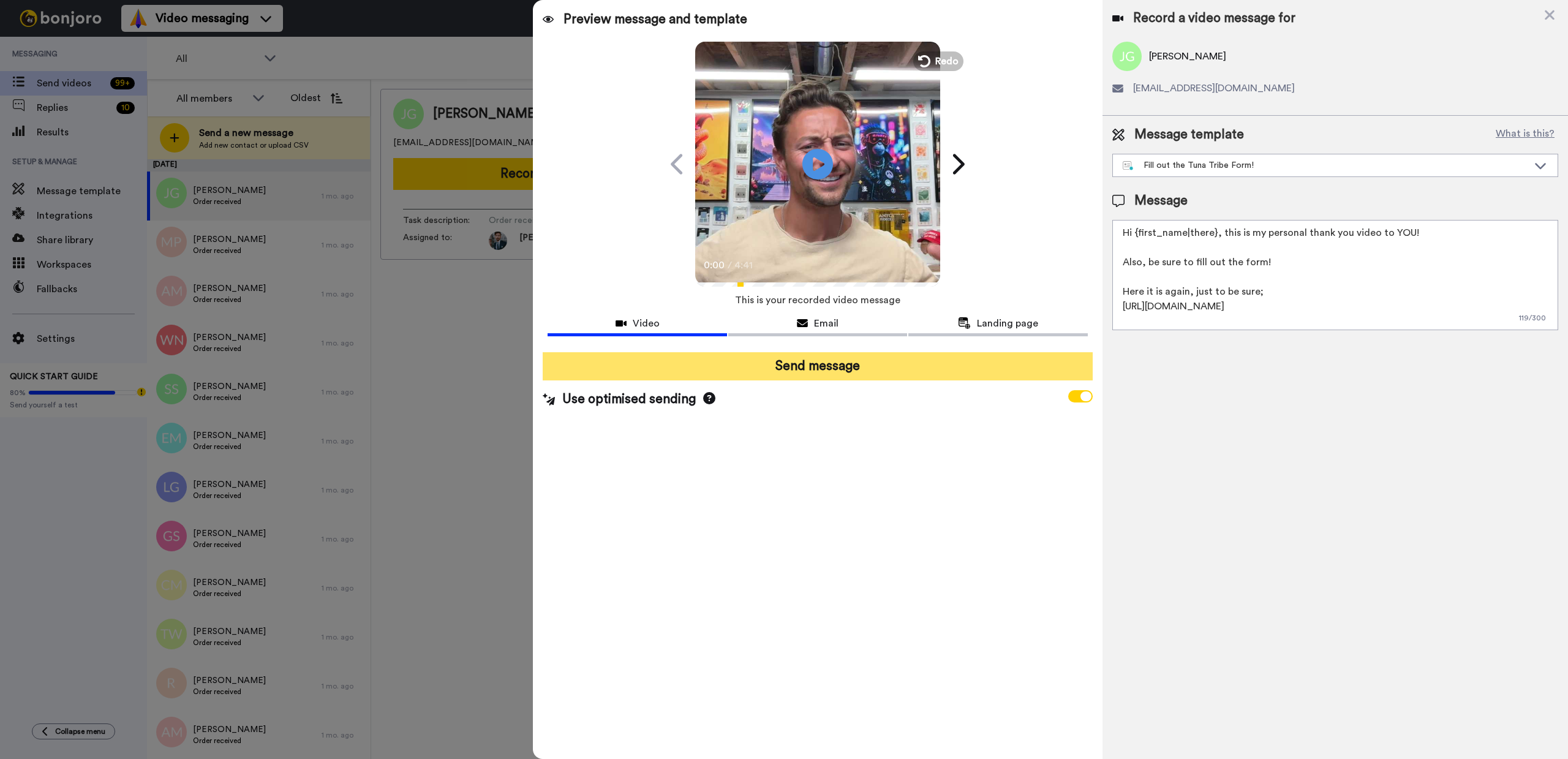
click at [825, 368] on button "Send message" at bounding box center [817, 366] width 549 height 28
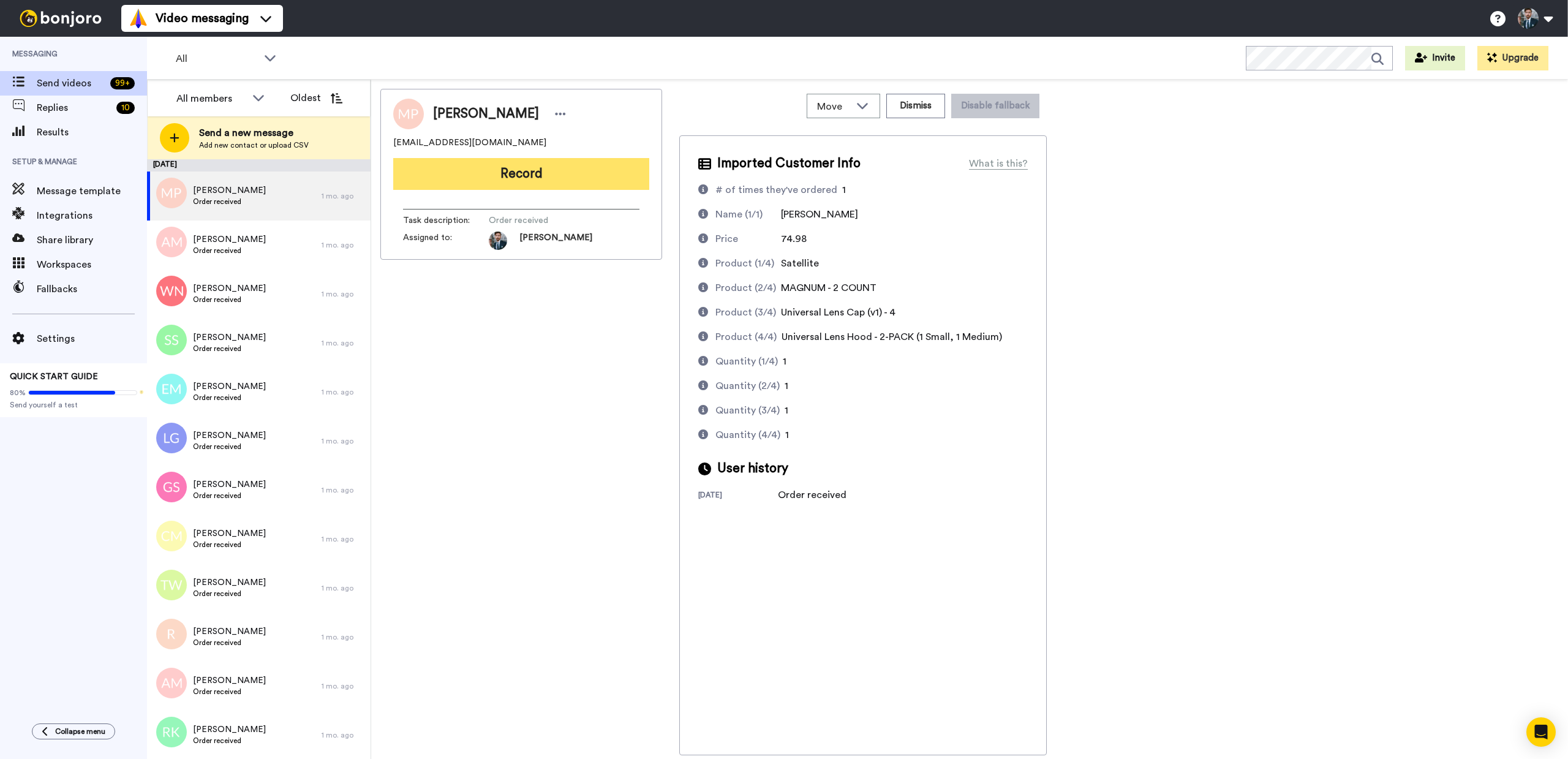
click at [522, 181] on button "Record" at bounding box center [521, 174] width 256 height 31
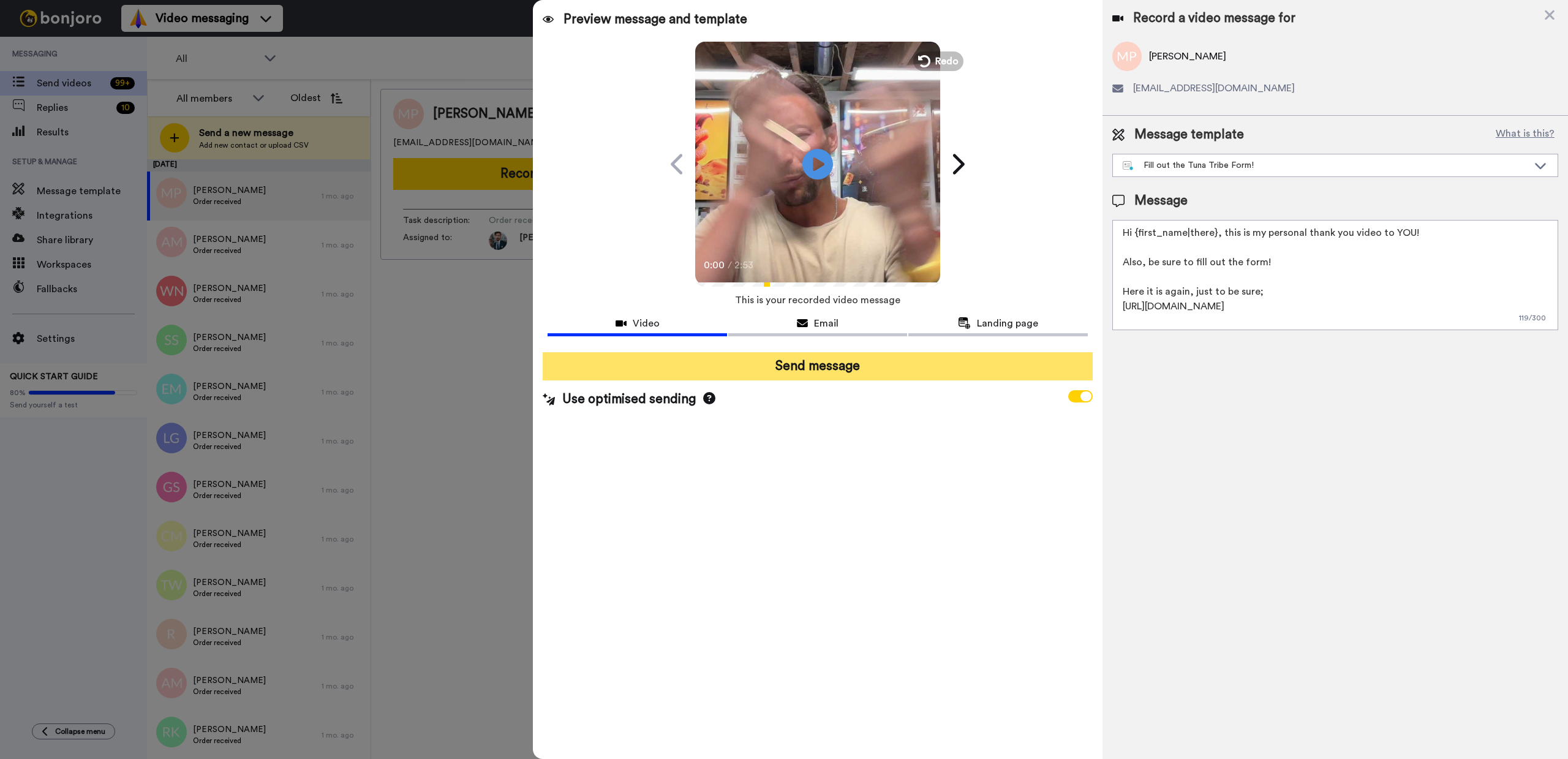
click at [827, 369] on button "Send message" at bounding box center [817, 366] width 549 height 28
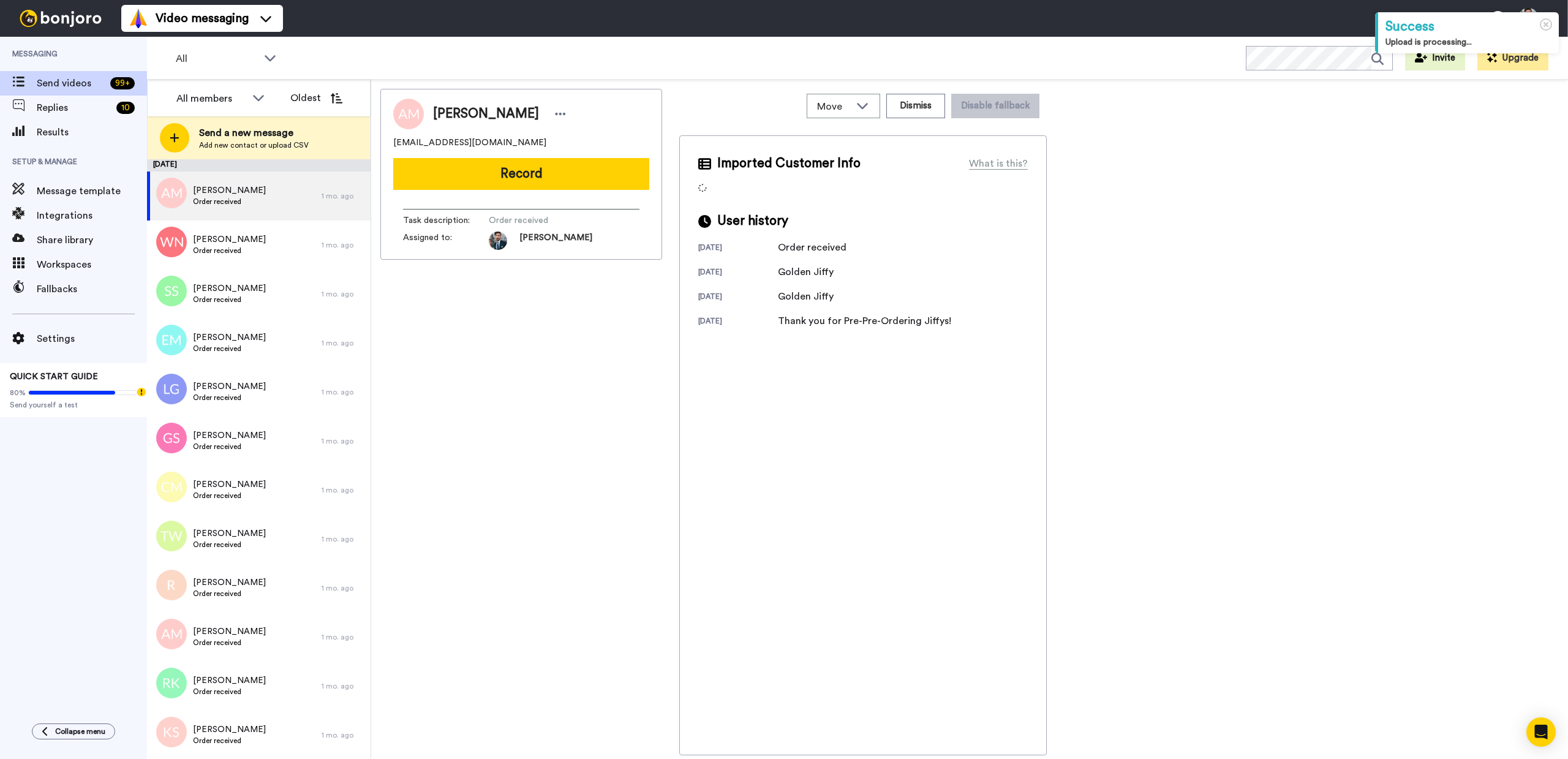
click at [516, 452] on div "[PERSON_NAME] [PERSON_NAME][EMAIL_ADDRESS][DOMAIN_NAME] Record Task description…" at bounding box center [521, 423] width 282 height 667
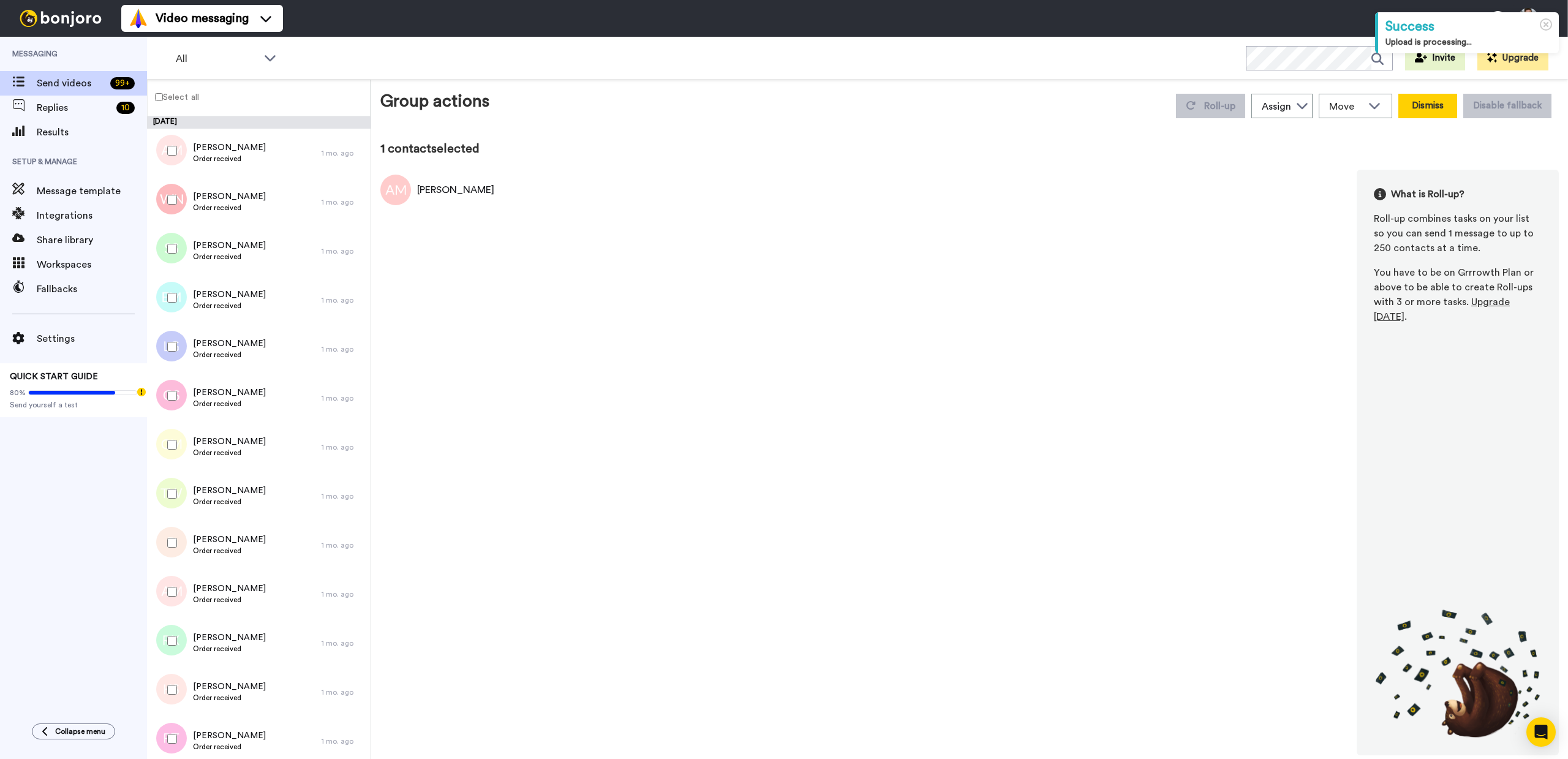
click at [1441, 110] on button "Dismiss" at bounding box center [1427, 106] width 59 height 25
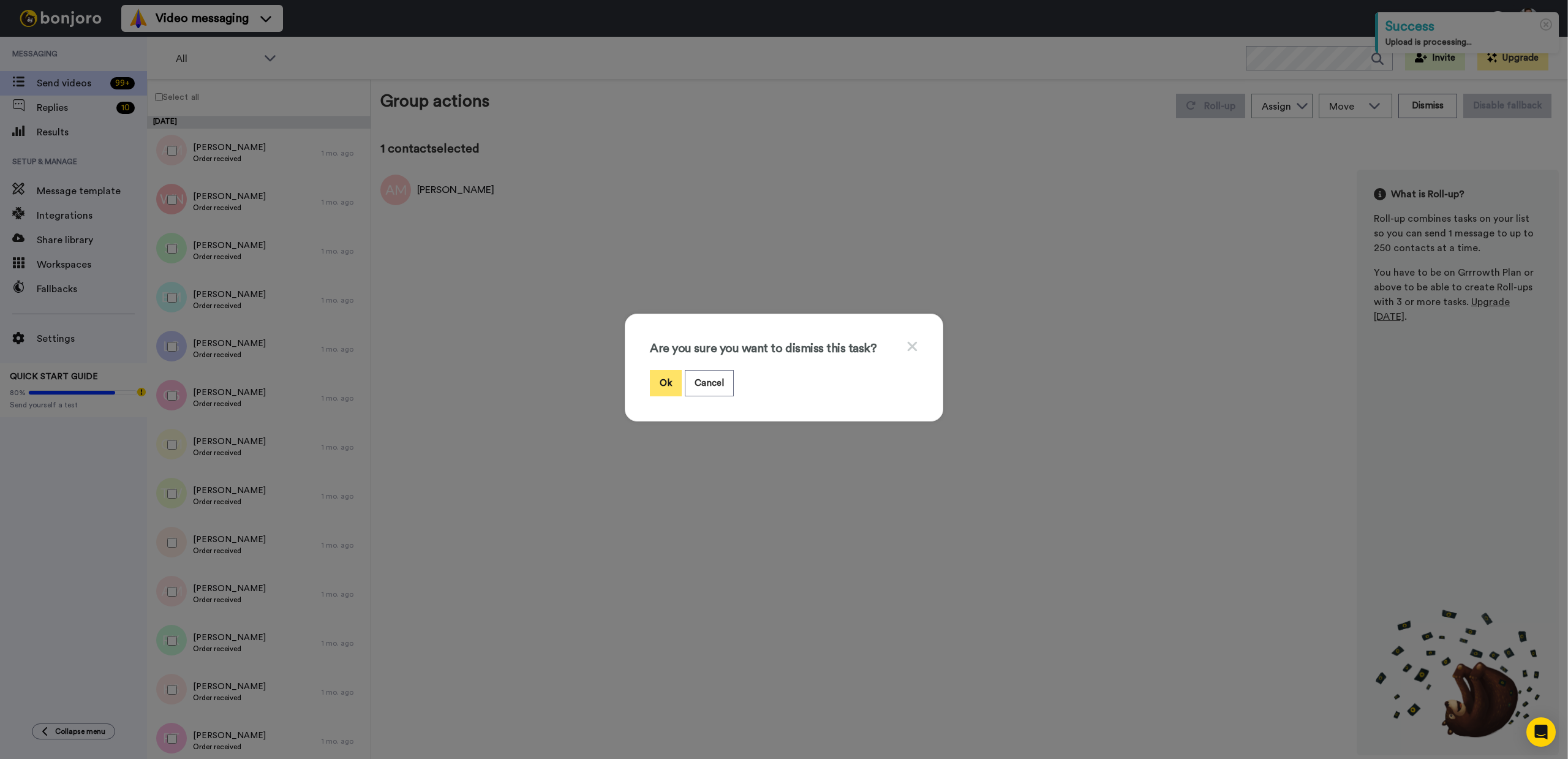
click at [665, 383] on button "Ok" at bounding box center [665, 383] width 31 height 26
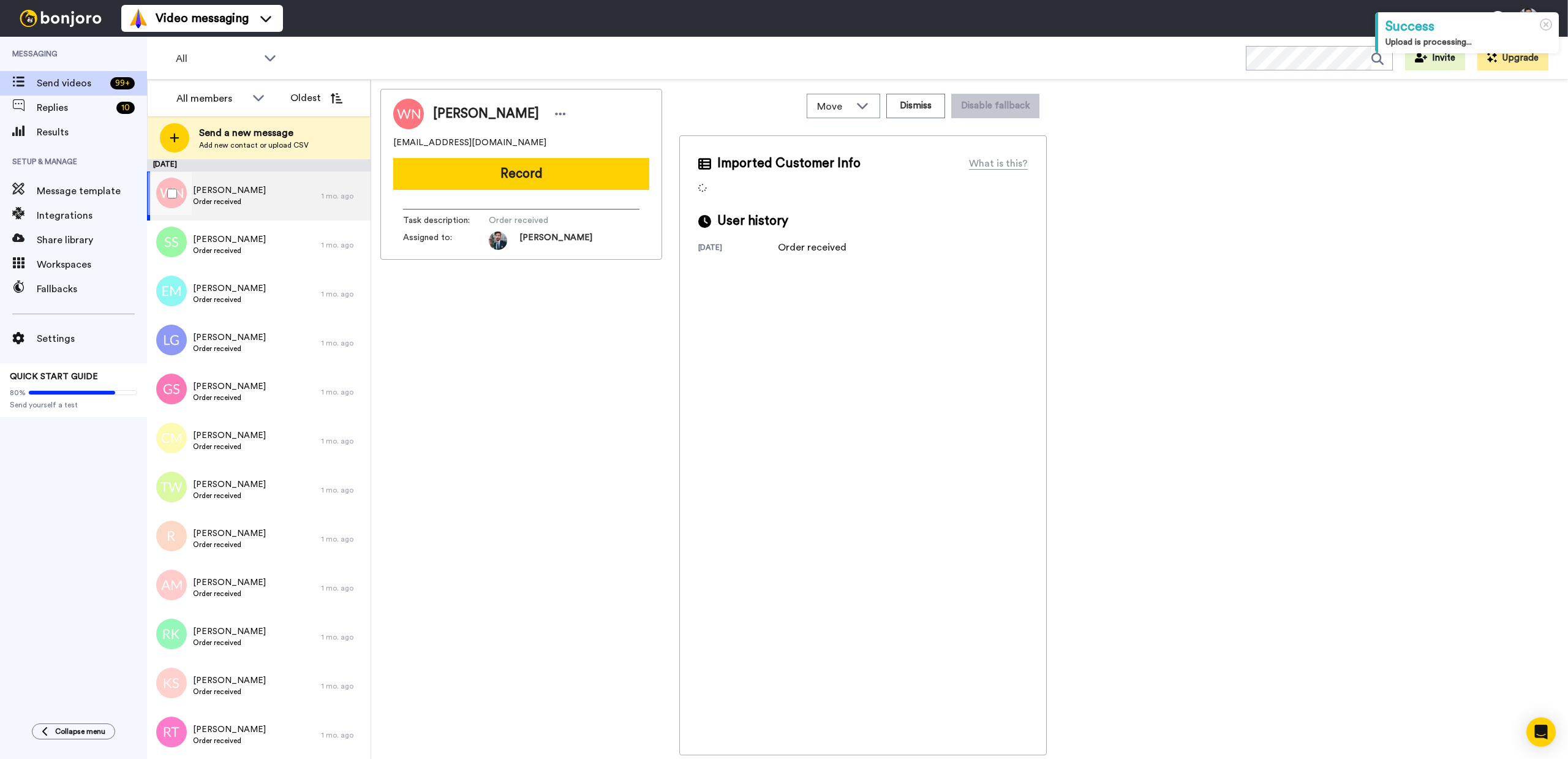
click at [286, 186] on div "Will Nelken Order received" at bounding box center [233, 196] width 174 height 49
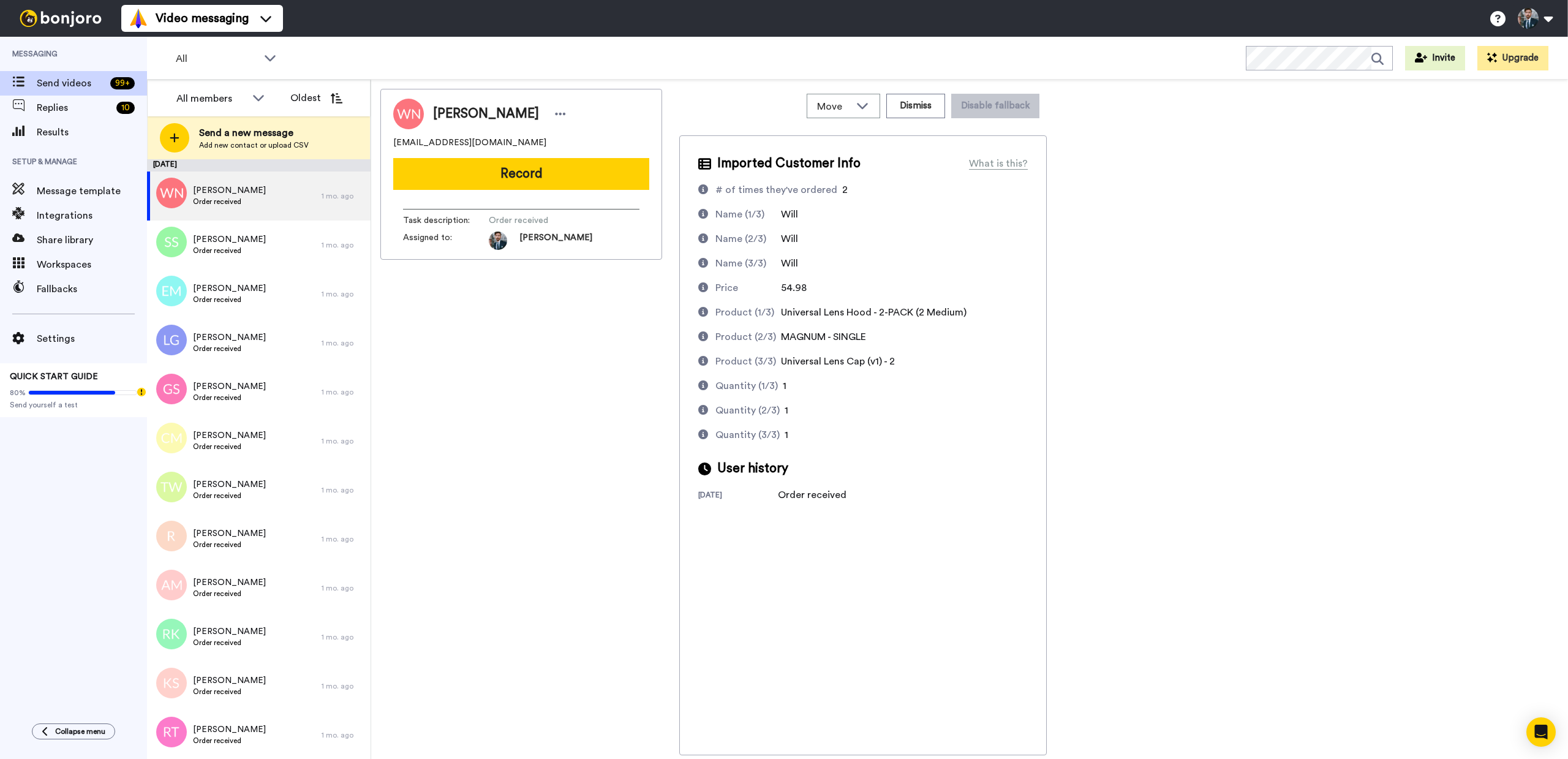
click at [606, 449] on div "Will Nelken willnelken@aol.com Record Task description : Order received Assigne…" at bounding box center [521, 423] width 282 height 667
click at [527, 173] on button "Record" at bounding box center [521, 174] width 256 height 31
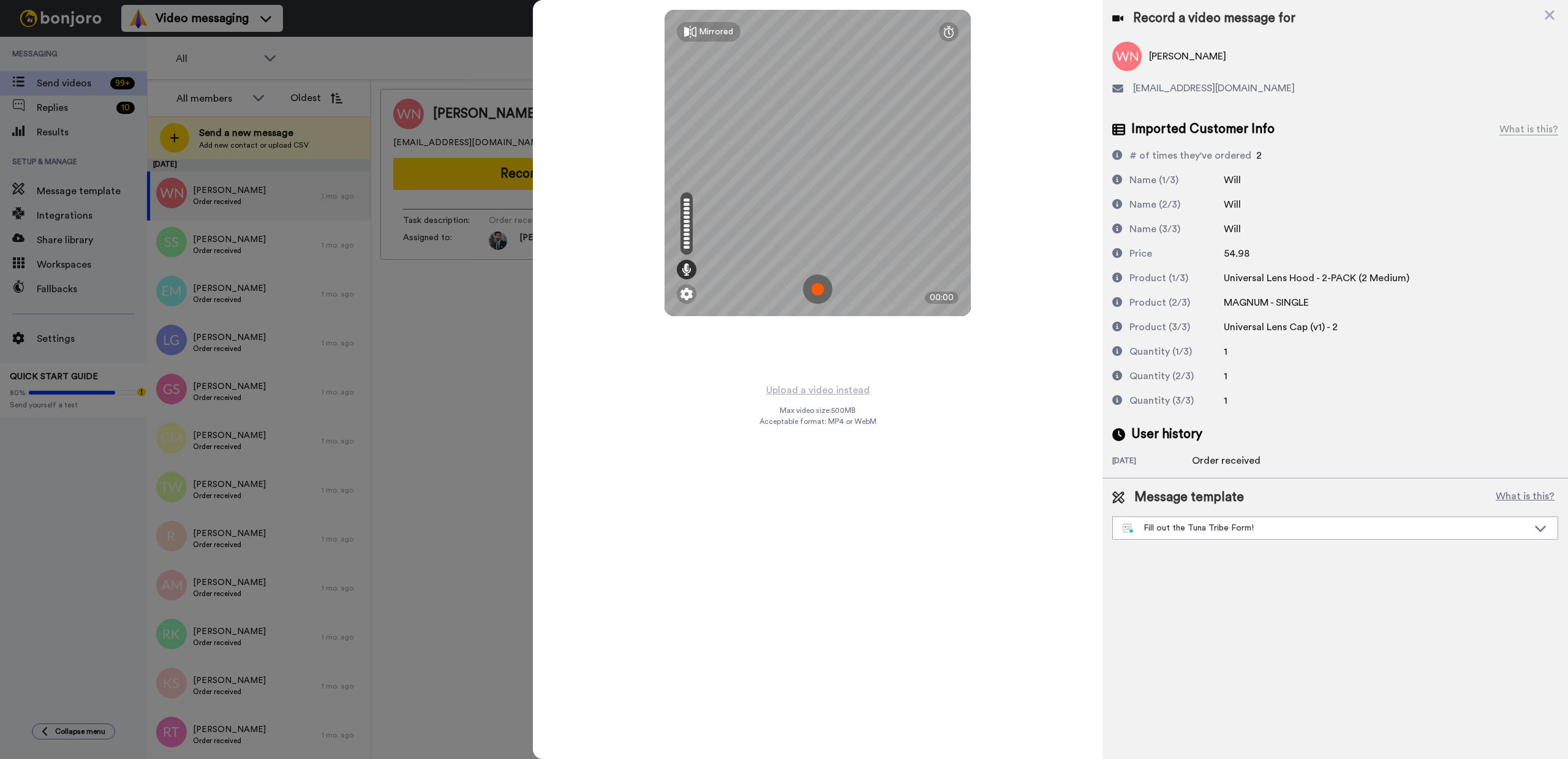
click at [438, 366] on div at bounding box center [784, 380] width 1568 height 759
click at [1553, 20] on icon at bounding box center [1550, 15] width 12 height 15
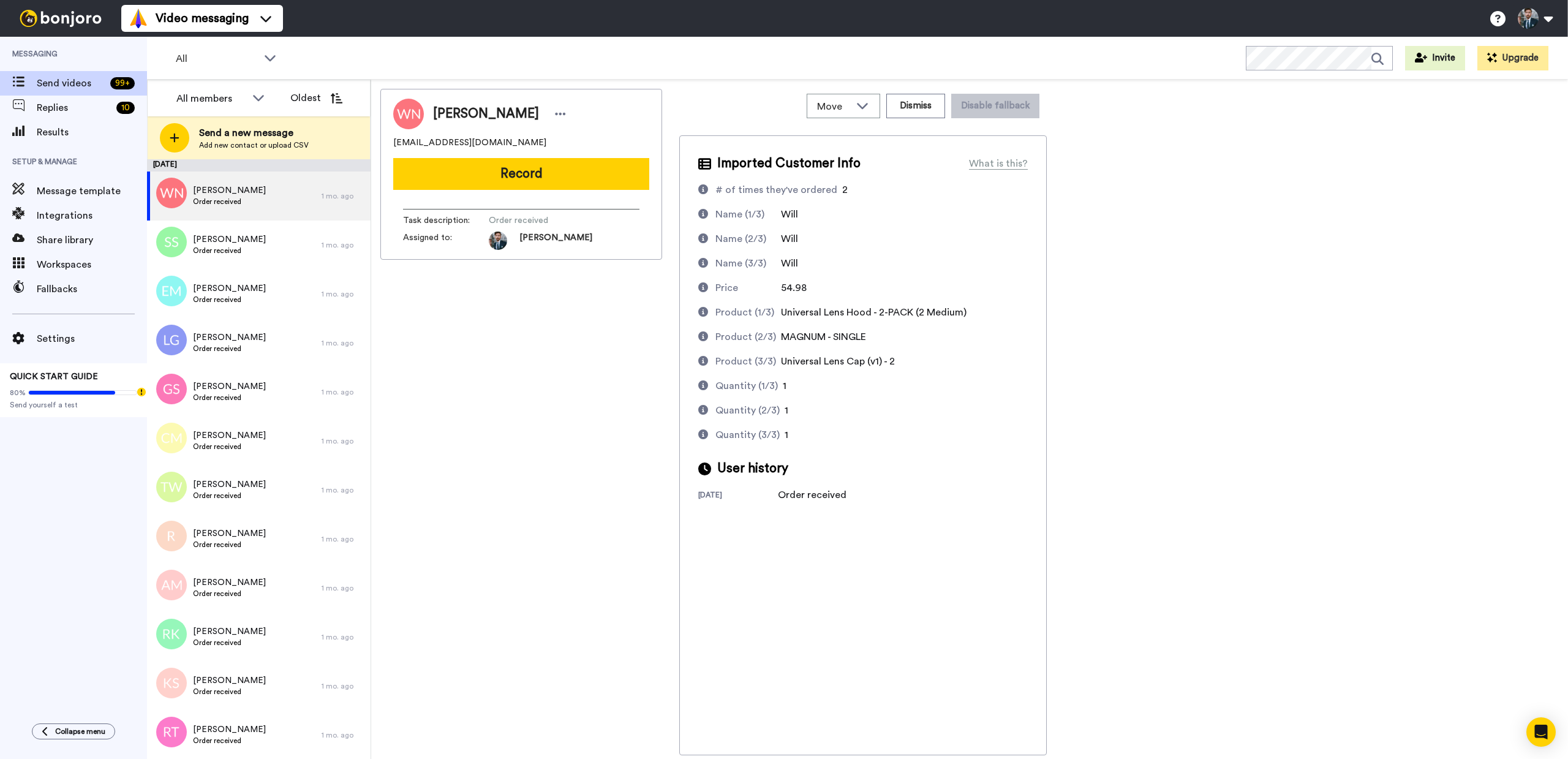
click at [1230, 447] on div "Will Nelken willnelken@aol.com Record Task description : Order received Assigne…" at bounding box center [969, 423] width 1179 height 667
click at [522, 175] on button "Record" at bounding box center [521, 174] width 256 height 31
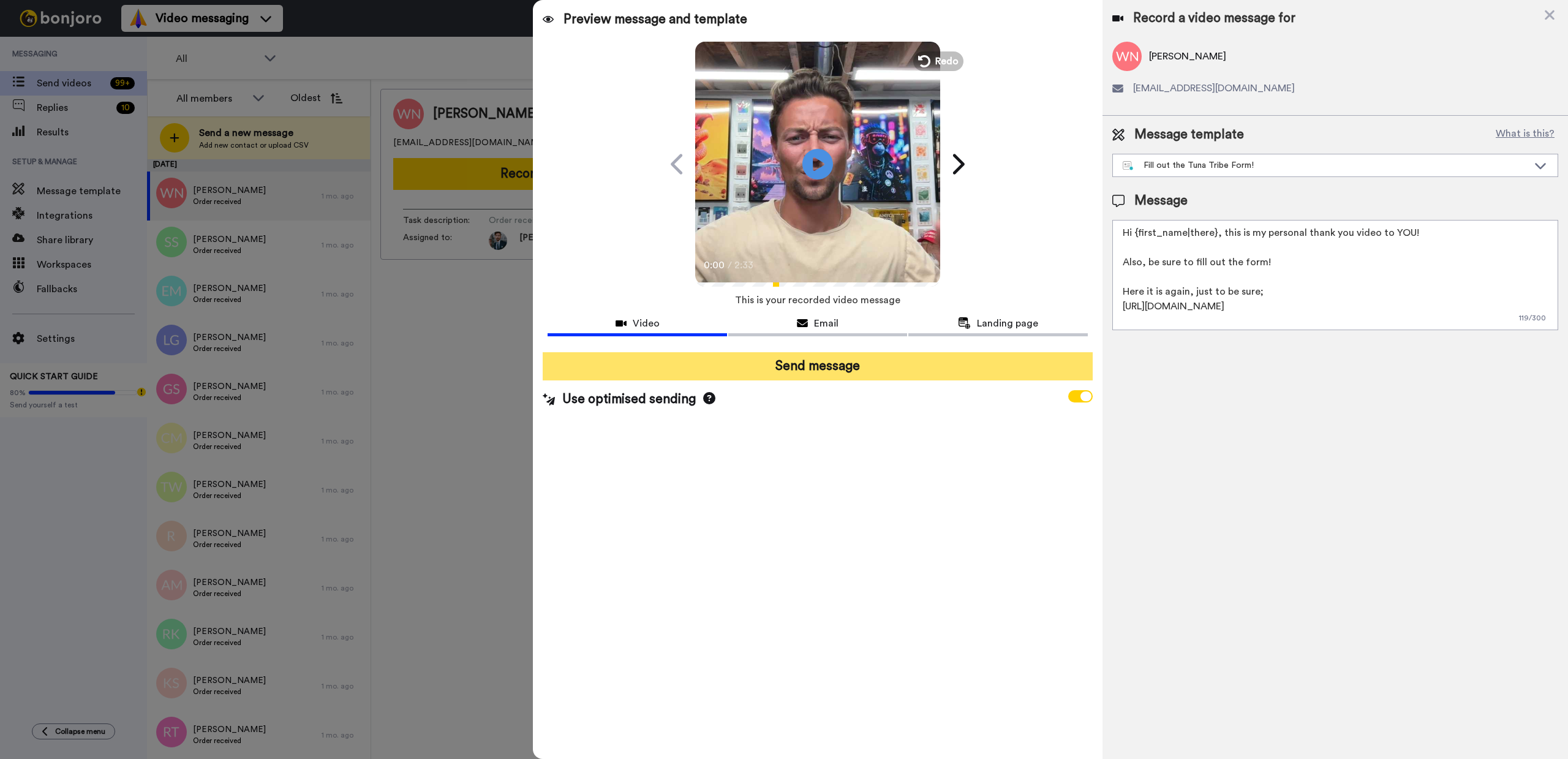
click at [833, 363] on button "Send message" at bounding box center [817, 366] width 549 height 28
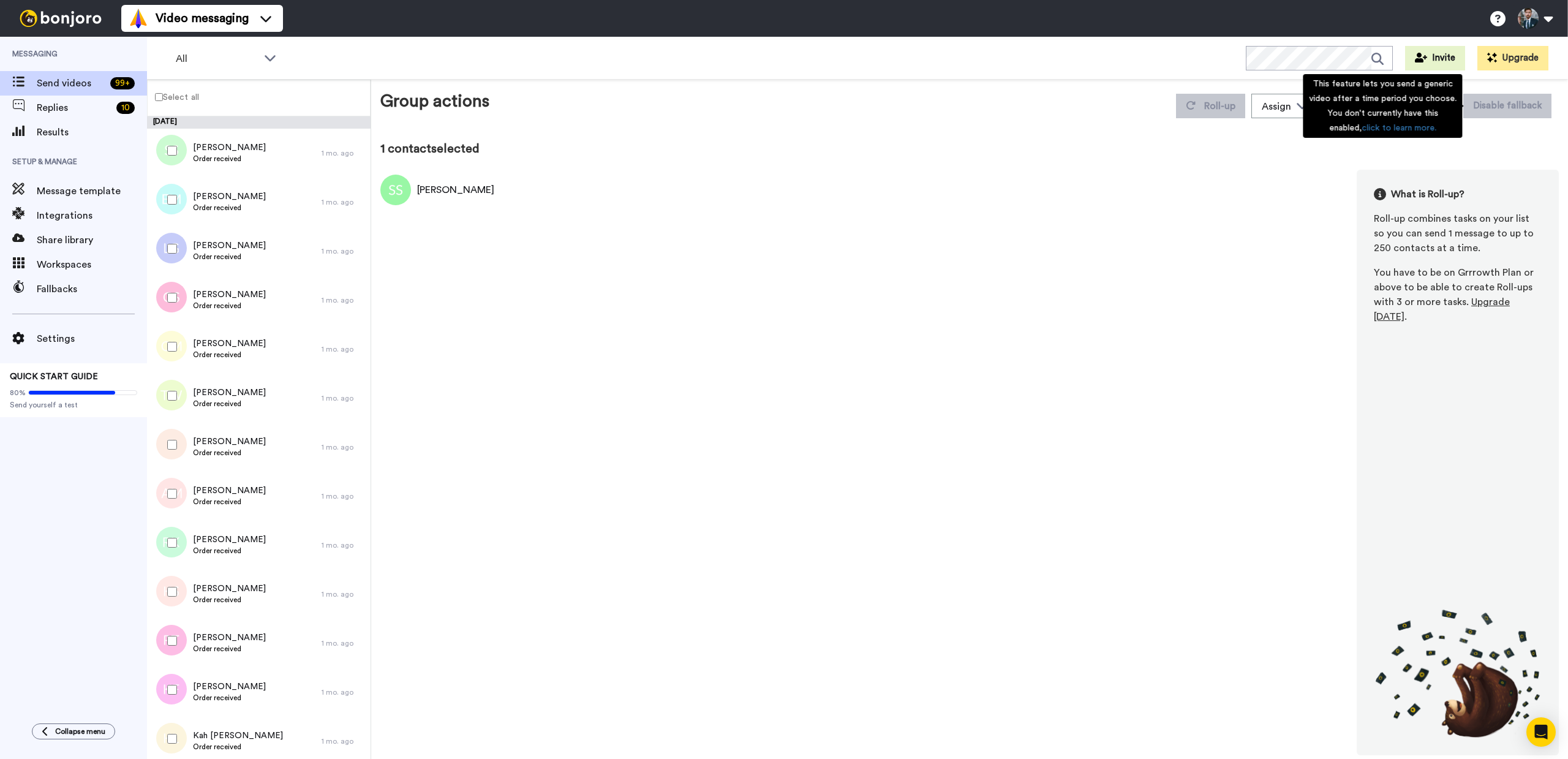
click at [1431, 104] on div "This feature lets you send a generic video after a time period you choose. You …" at bounding box center [1381, 106] width 159 height 64
drag, startPoint x: 1530, startPoint y: 188, endPoint x: 1466, endPoint y: 118, distance: 94.8
click at [1529, 187] on div "What is Roll-up?" at bounding box center [1457, 194] width 168 height 15
click at [1434, 98] on div "This feature lets you send a generic video after a time period you choose. You …" at bounding box center [1381, 106] width 159 height 64
click at [1507, 168] on div "1 contact selected [PERSON_NAME] What is Roll-up? Roll-up combines tasks on you…" at bounding box center [969, 448] width 1179 height 615
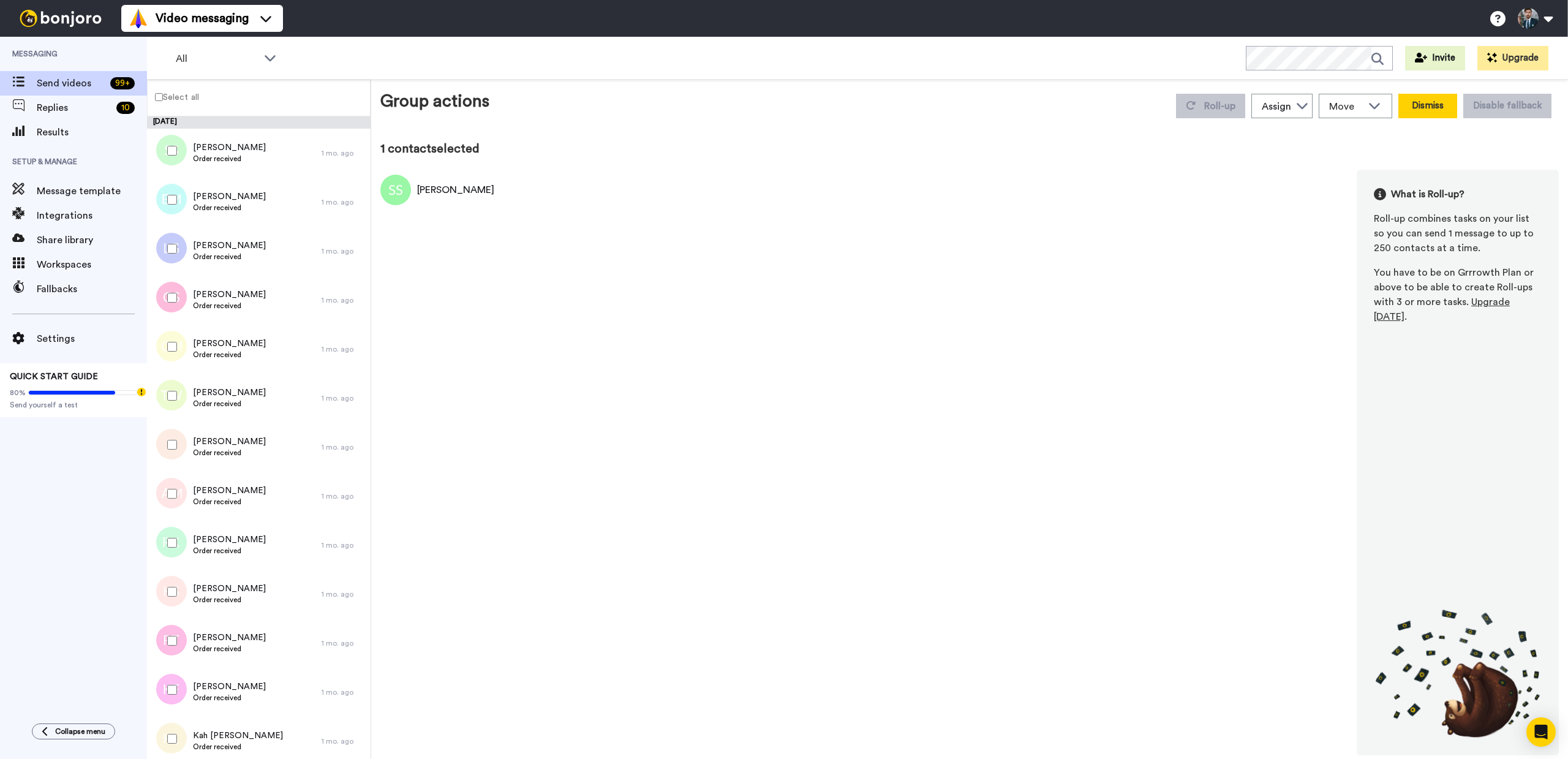
click at [1440, 110] on button "Dismiss" at bounding box center [1427, 106] width 59 height 25
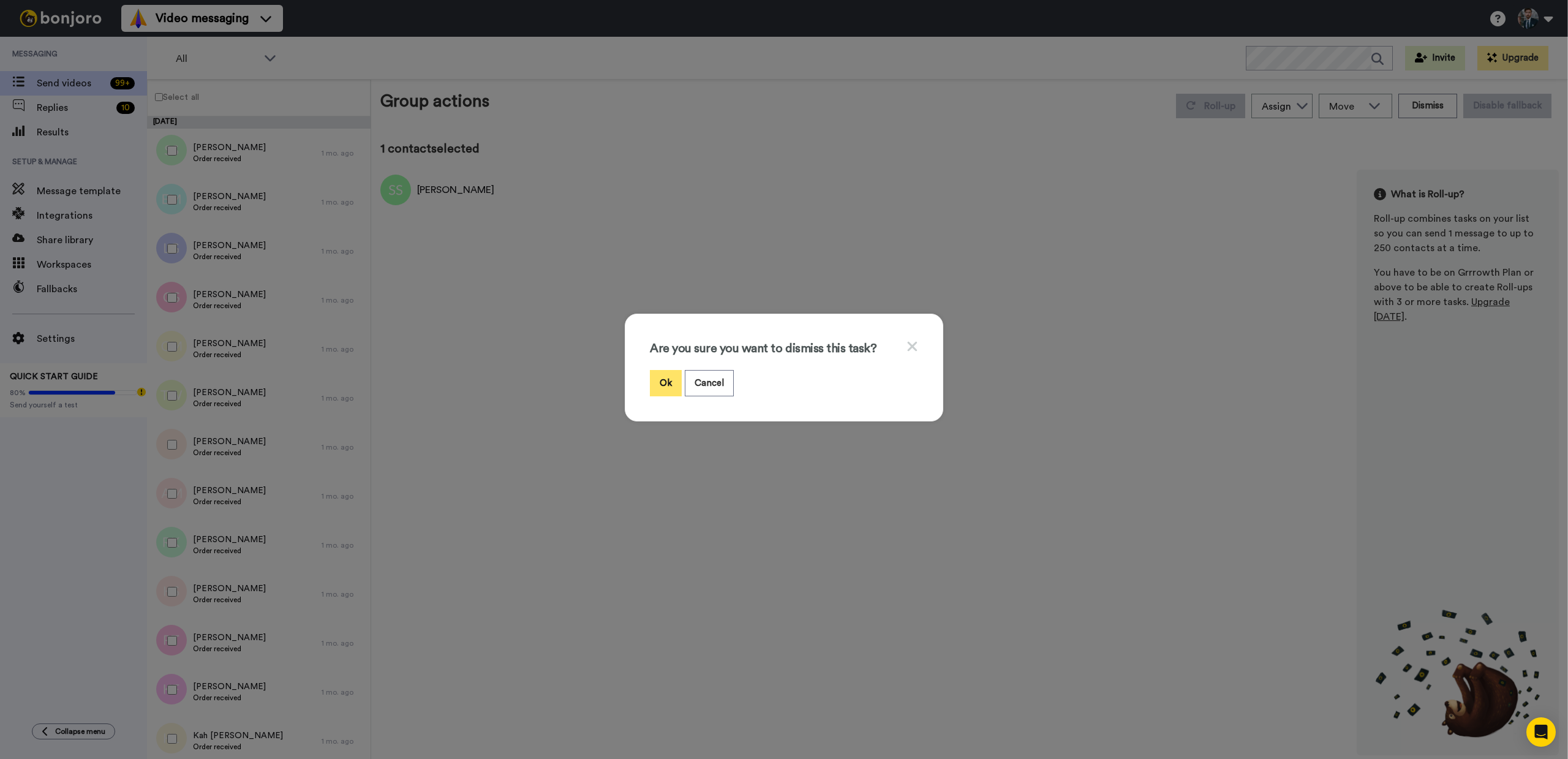
click at [664, 384] on button "Ok" at bounding box center [665, 383] width 31 height 26
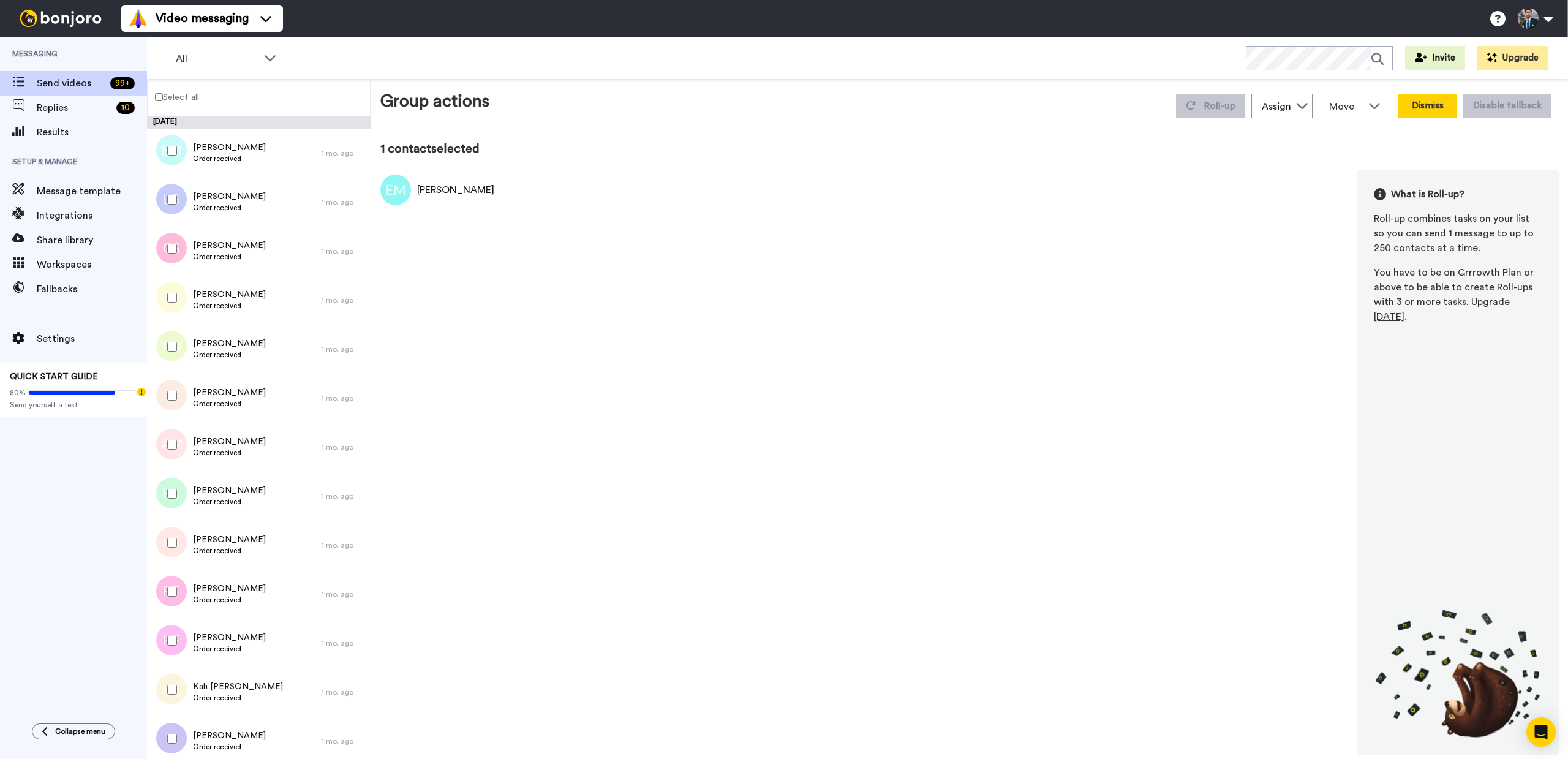
click at [1419, 108] on button "Dismiss" at bounding box center [1427, 106] width 59 height 25
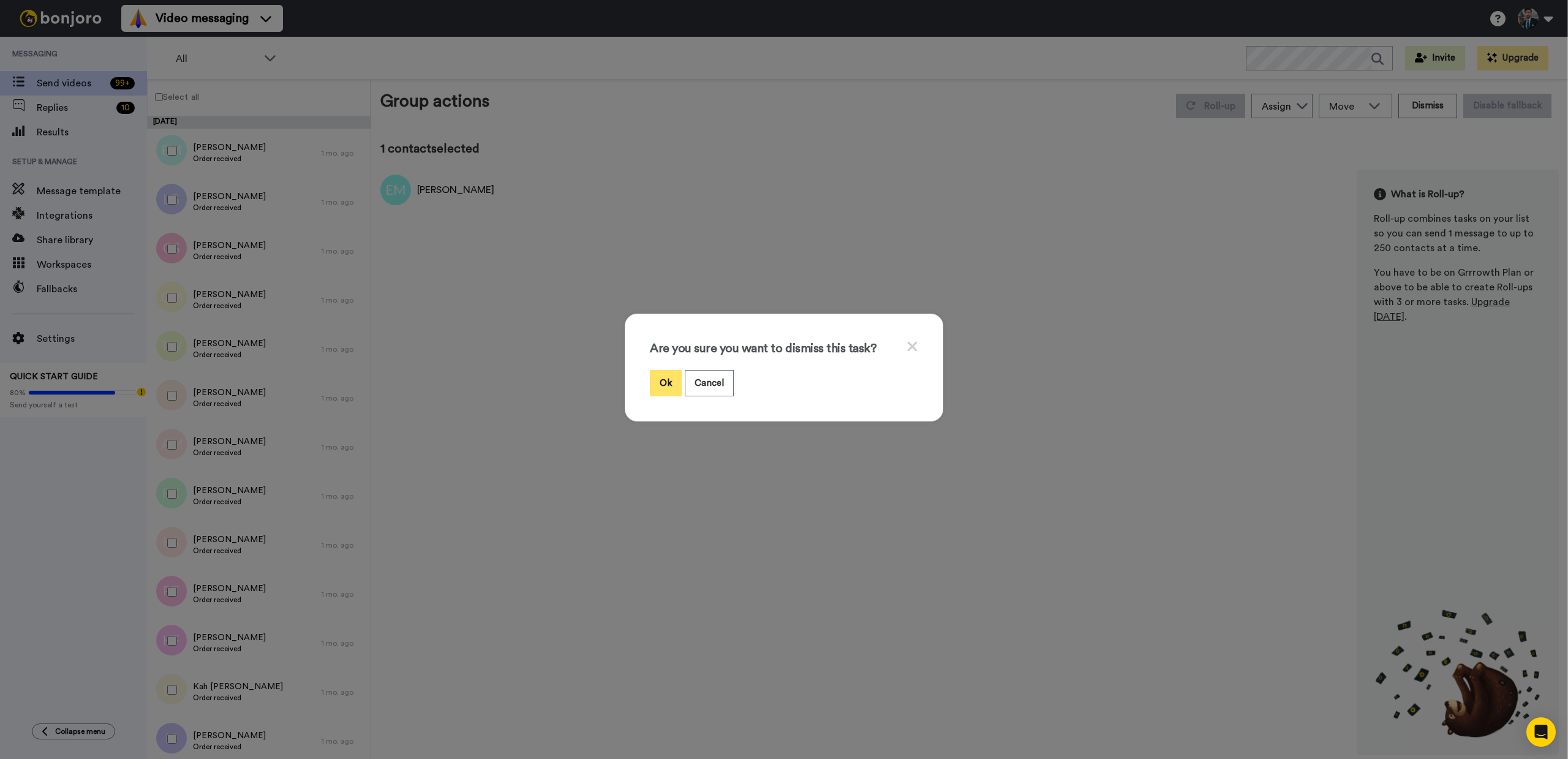
click at [665, 380] on button "Ok" at bounding box center [665, 383] width 31 height 26
